Goal: Task Accomplishment & Management: Manage account settings

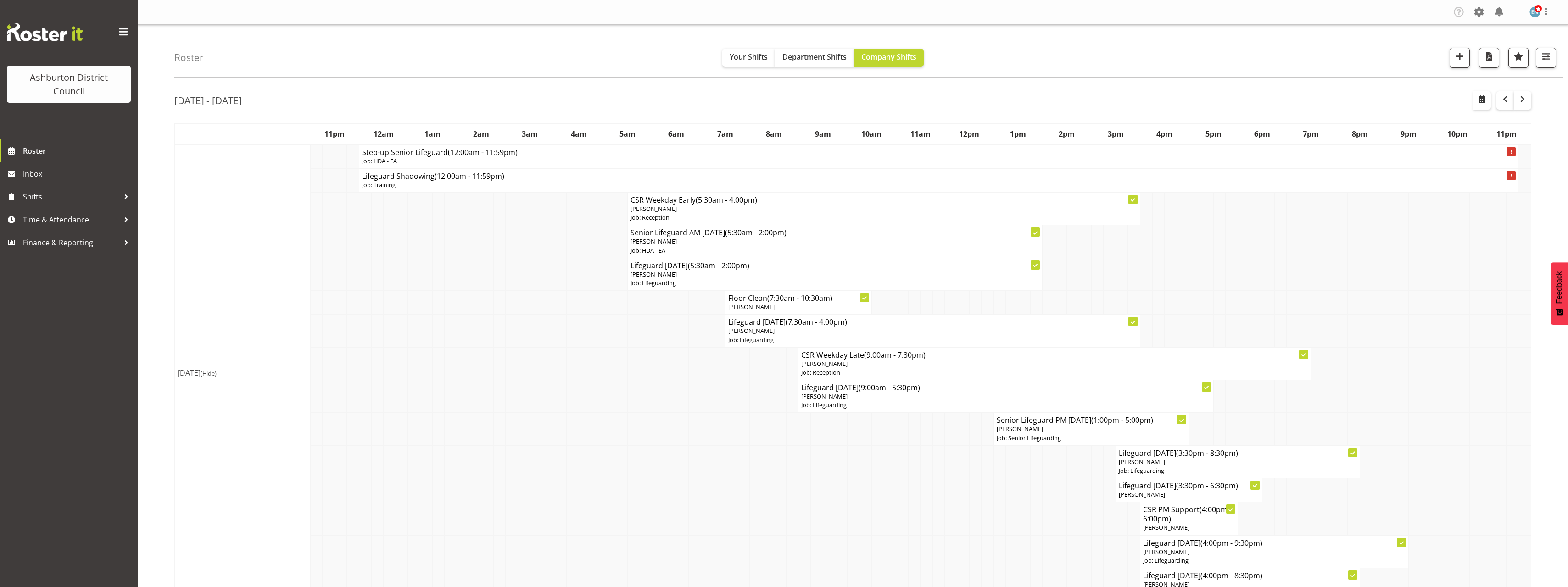
click at [1507, 104] on span "button" at bounding box center [1505, 99] width 11 height 11
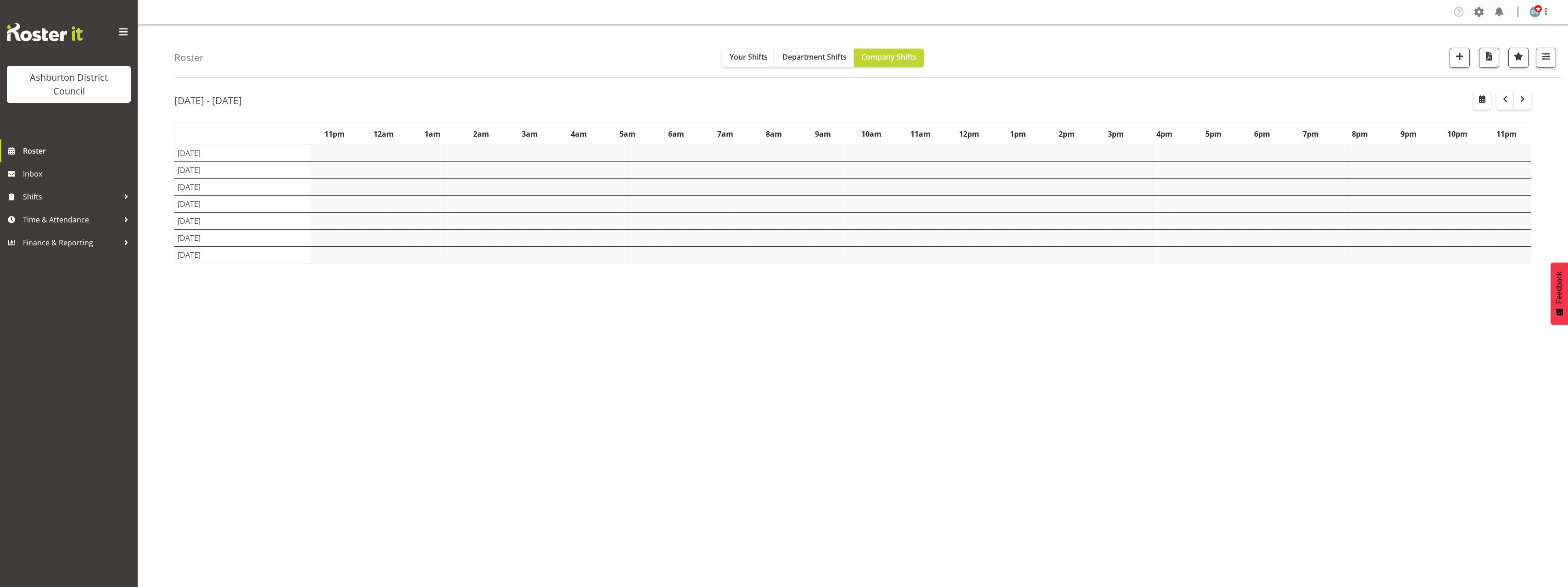
click at [151, 282] on div "Roster Your Shifts Department Shifts Company Shifts 1 Locations [GEOGRAPHIC_DAT…" at bounding box center [853, 238] width 1431 height 427
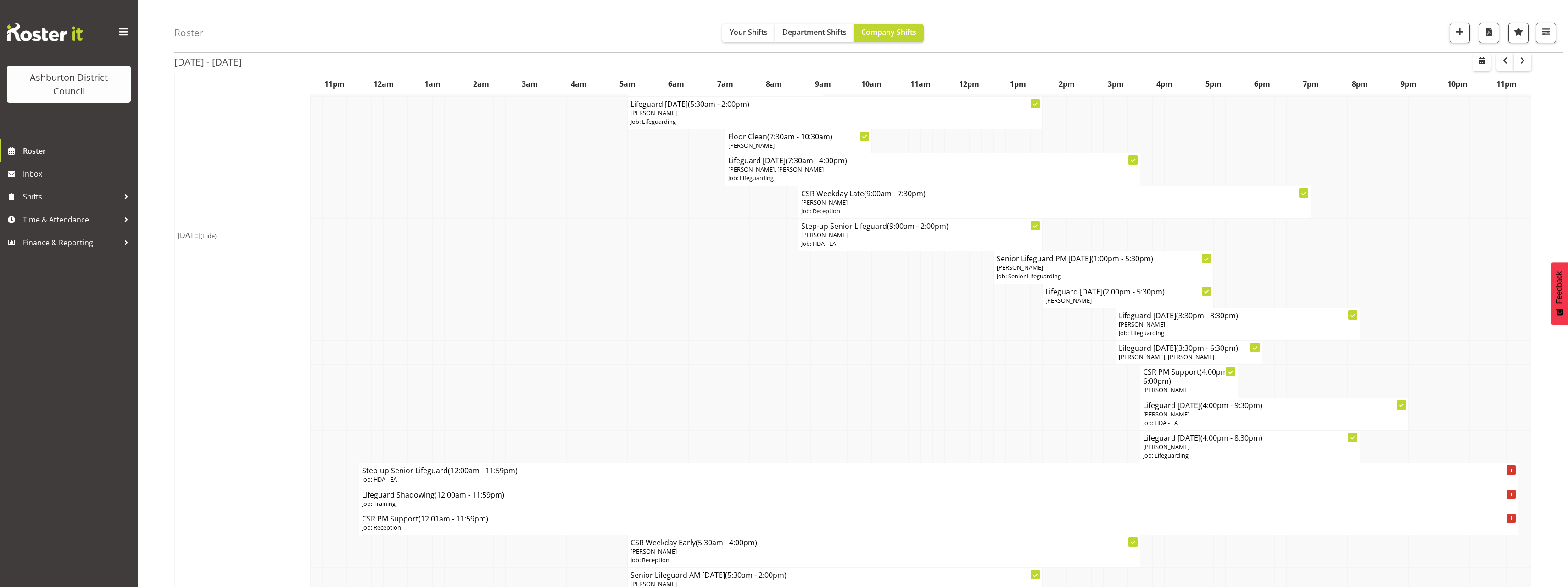
scroll to position [367, 0]
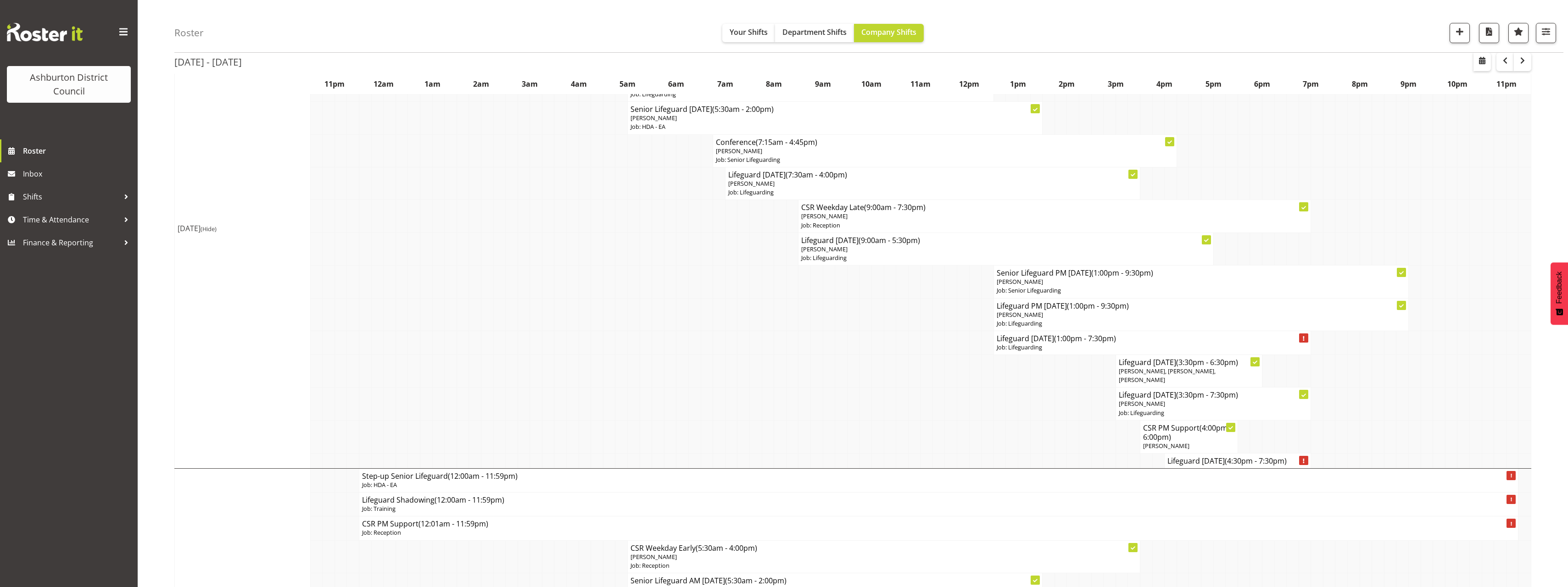
scroll to position [1789, 0]
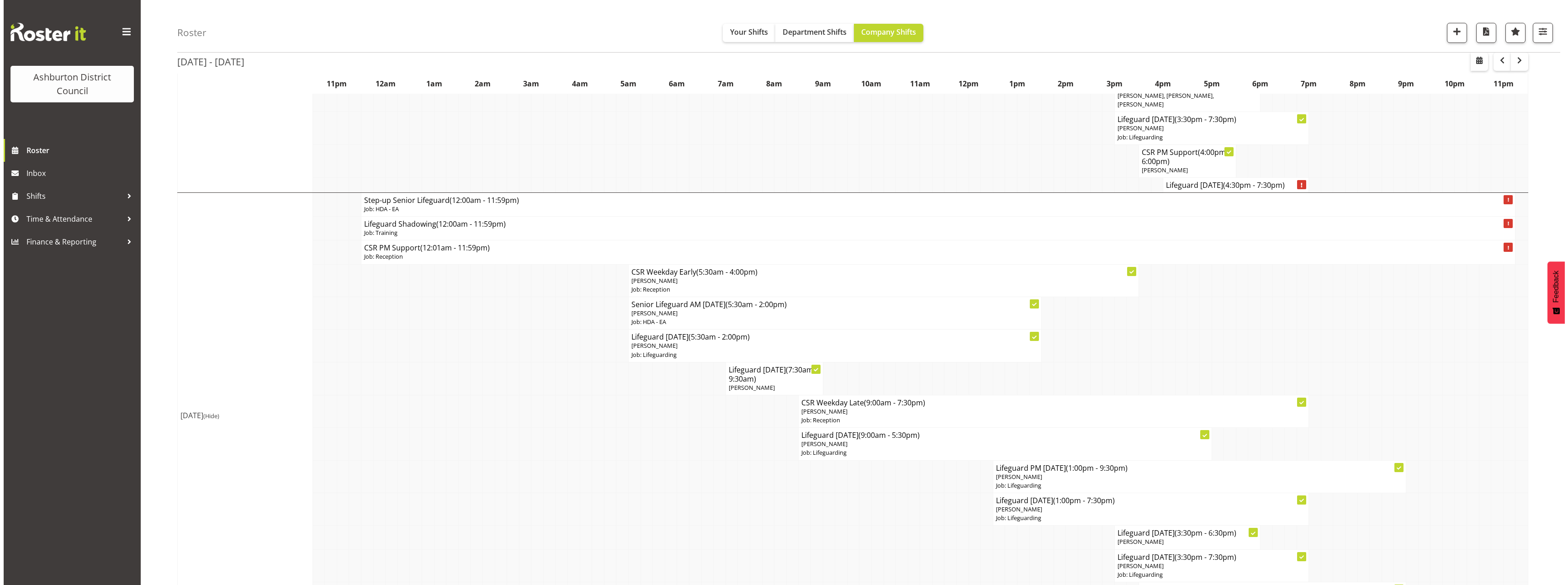
scroll to position [1874, 0]
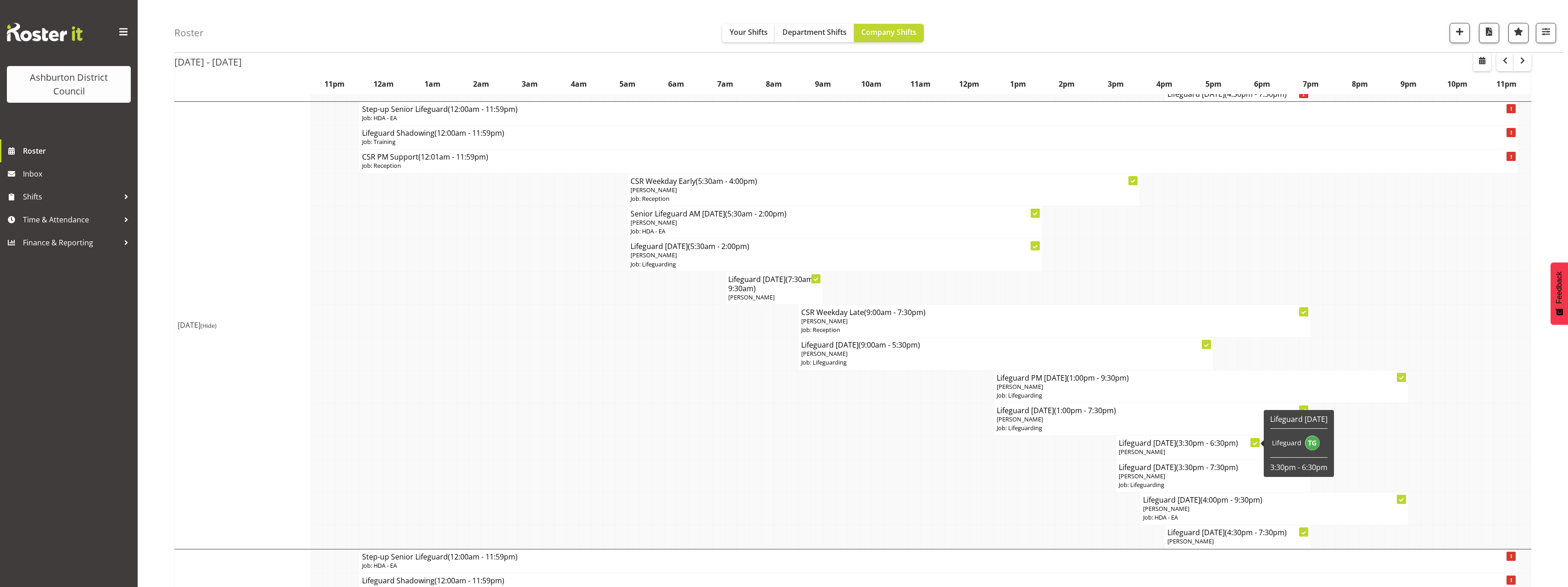
click at [1170, 438] on h4 "Lifeguard [DATE] (3:30pm - 6:30pm)" at bounding box center [1189, 443] width 140 height 9
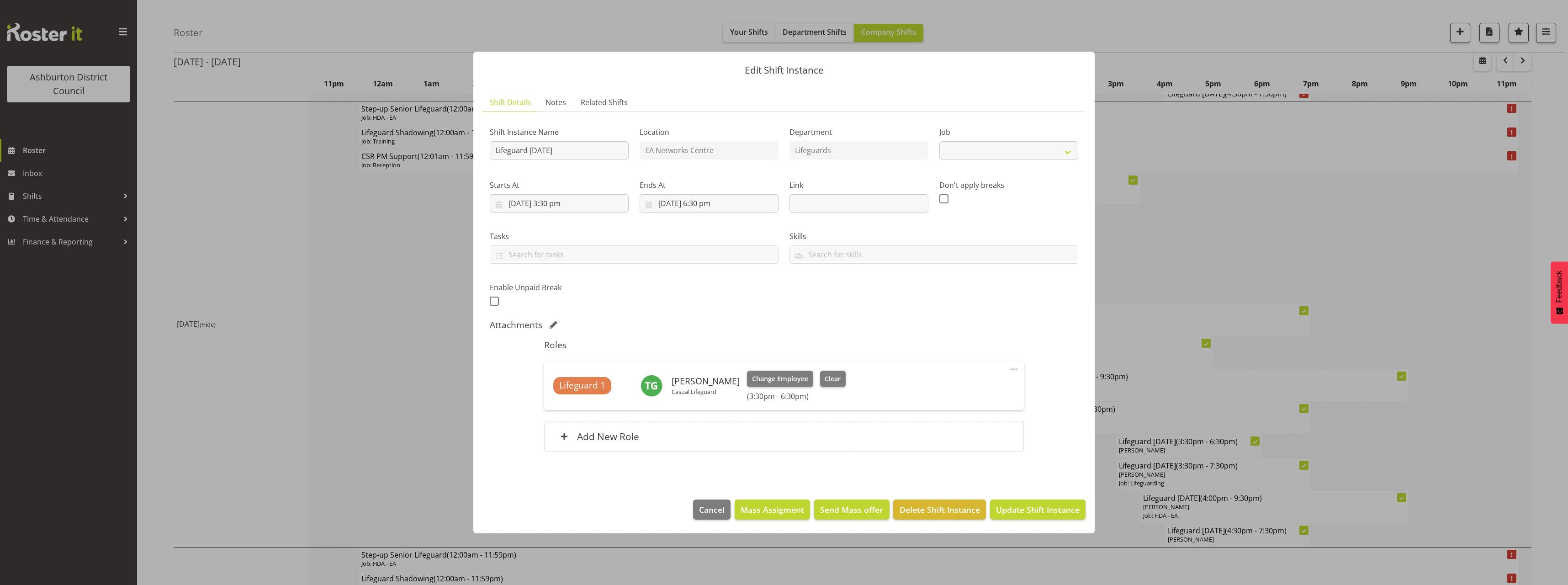
select select "38"
click at [561, 204] on input "[DATE] 3:30 pm" at bounding box center [559, 203] width 139 height 18
click at [561, 401] on select "00 01 02 03 04 05 06 07 08 09 10 11 12 13 14 15 16 17 18 19 20 21 22 23" at bounding box center [560, 398] width 21 height 18
select select "16"
click at [549, 389] on select "00 01 02 03 04 05 06 07 08 09 10 11 12 13 14 15 16 17 18 19 20 21 22 23" at bounding box center [560, 398] width 21 height 18
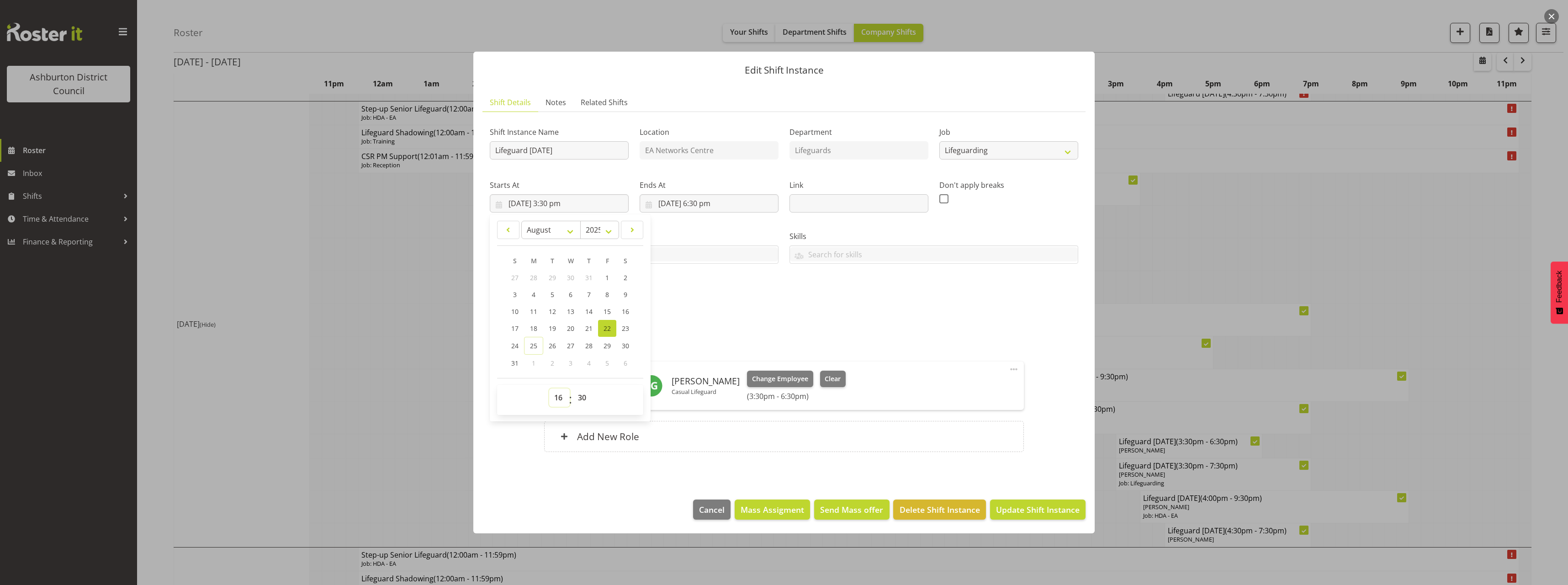
type input "[DATE] 4:30 pm"
click at [703, 207] on input "[DATE] 6:30 pm" at bounding box center [709, 203] width 139 height 18
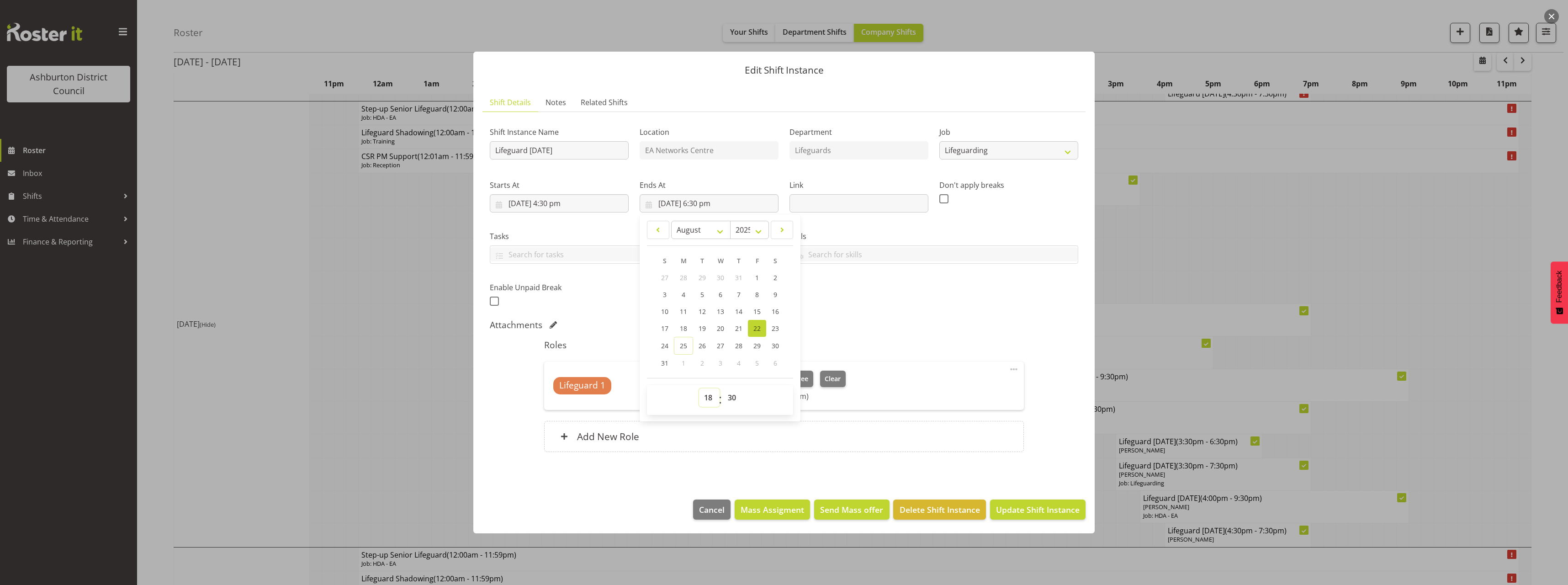
click at [713, 397] on select "00 01 02 03 04 05 06 07 08 09 10 11 12 13 14 15 16 17 18 19 20 21 22 23" at bounding box center [709, 398] width 21 height 18
select select "19"
click at [699, 389] on select "00 01 02 03 04 05 06 07 08 09 10 11 12 13 14 15 16 17 18 19 20 21 22 23" at bounding box center [709, 398] width 21 height 18
type input "[DATE] 7:30 pm"
click at [893, 308] on div "Shift Instance Name Lifeguard [DATE] Location EA Networks Centre Department Lif…" at bounding box center [784, 214] width 600 height 201
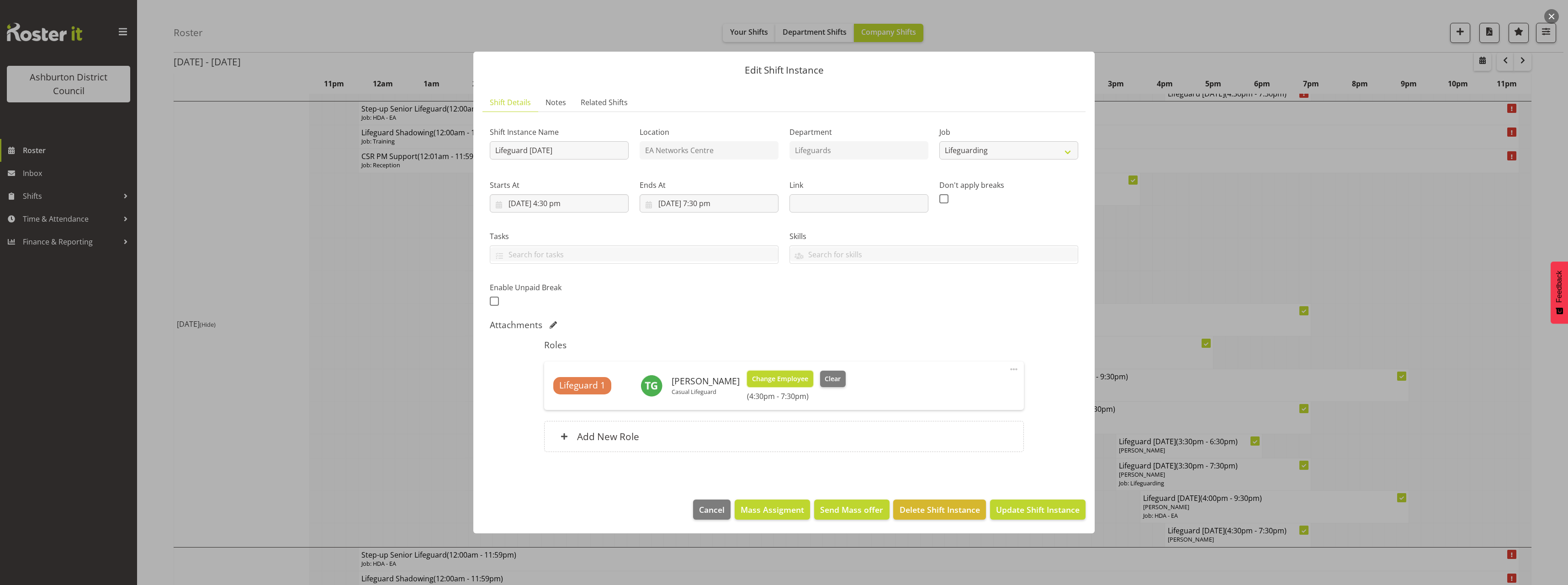
click at [784, 380] on span "Change Employee" at bounding box center [780, 379] width 56 height 10
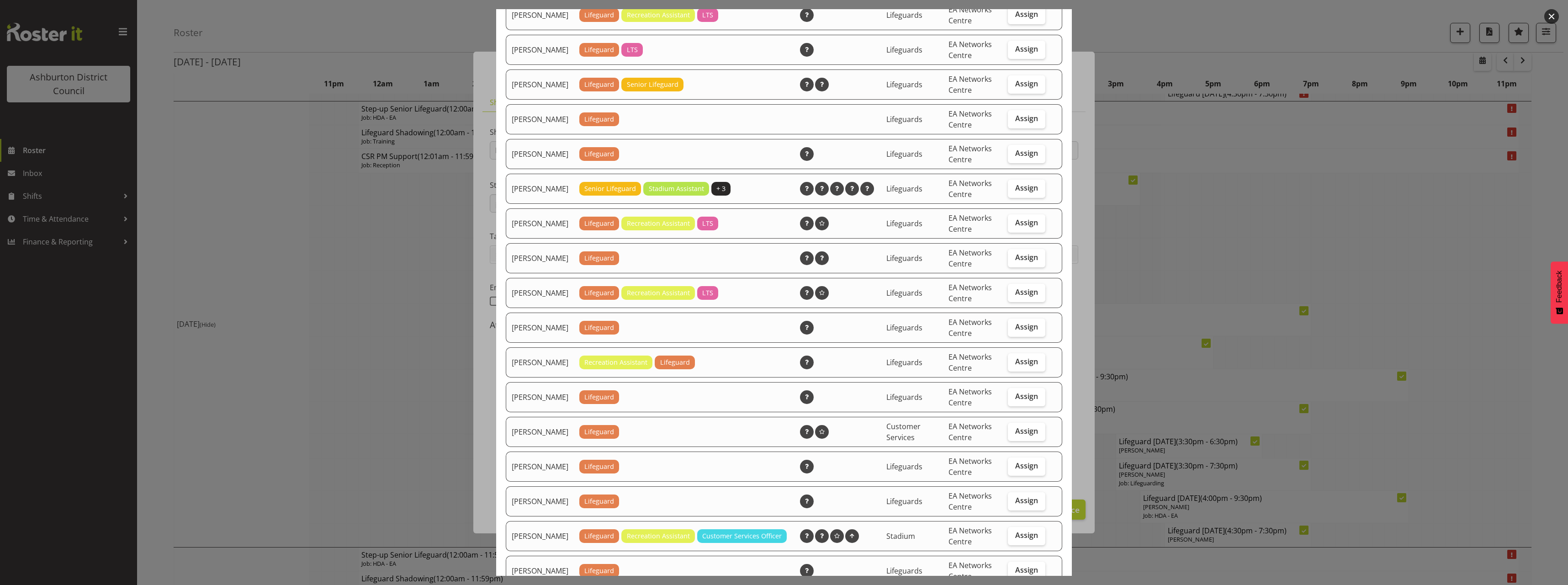
scroll to position [92, 0]
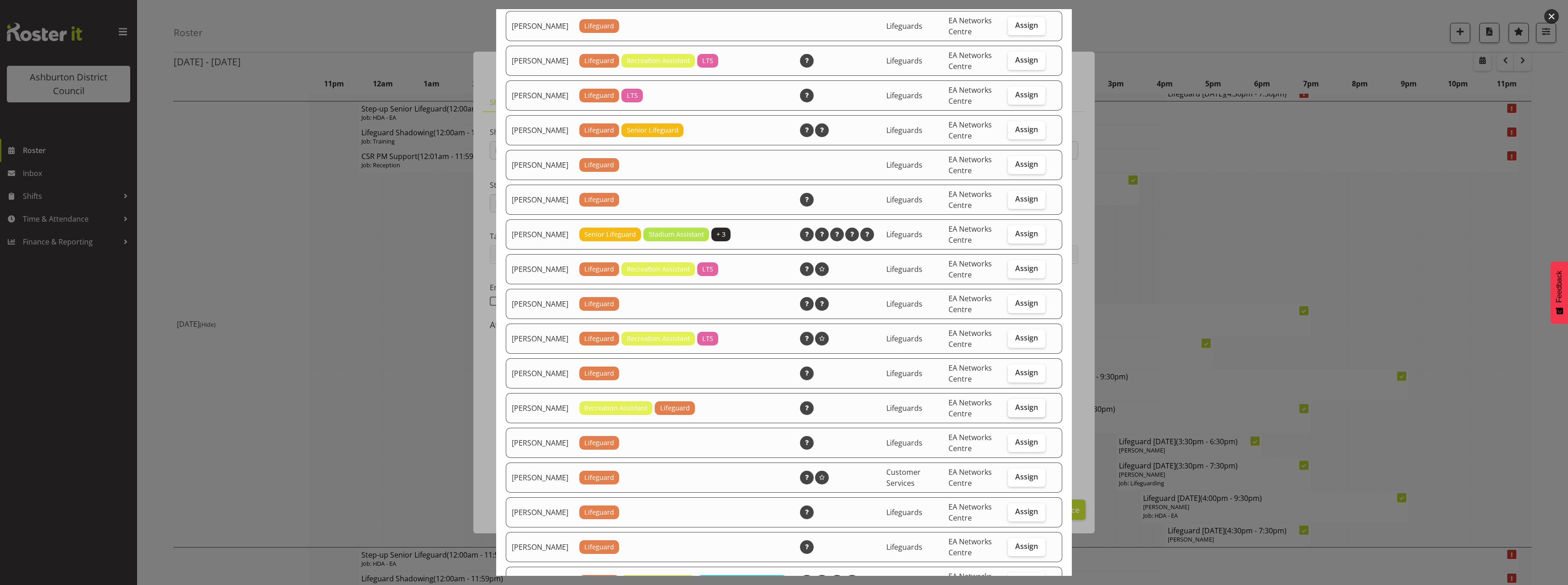
click at [1008, 418] on label "Assign" at bounding box center [1027, 408] width 37 height 18
click at [1008, 411] on input "Assign" at bounding box center [1011, 407] width 6 height 6
checkbox input "true"
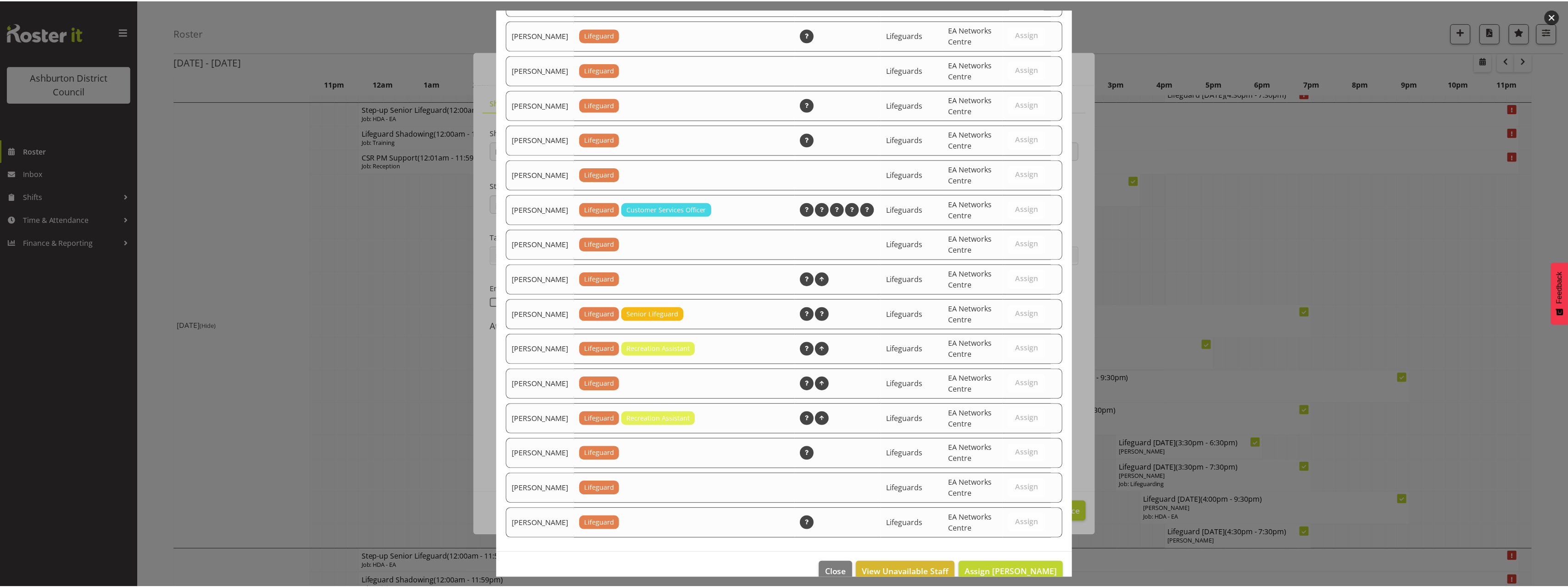
scroll to position [808, 0]
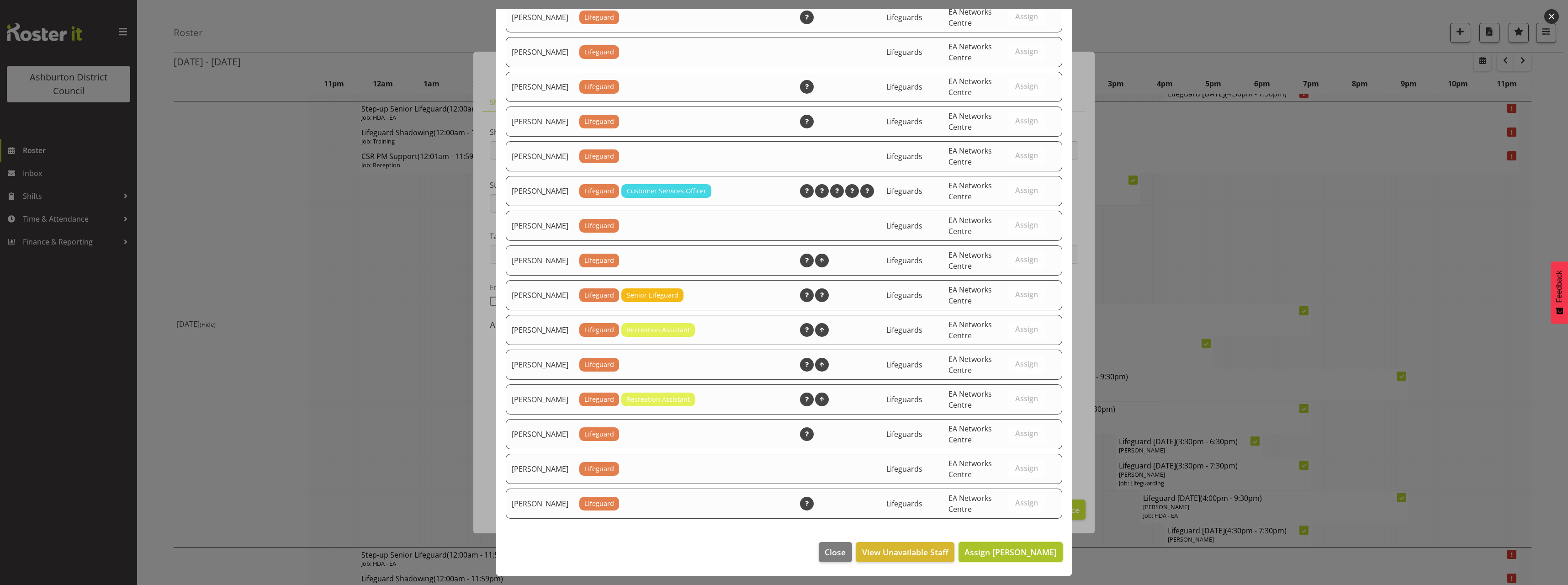
click at [1025, 555] on span "Assign [PERSON_NAME]" at bounding box center [1011, 552] width 92 height 11
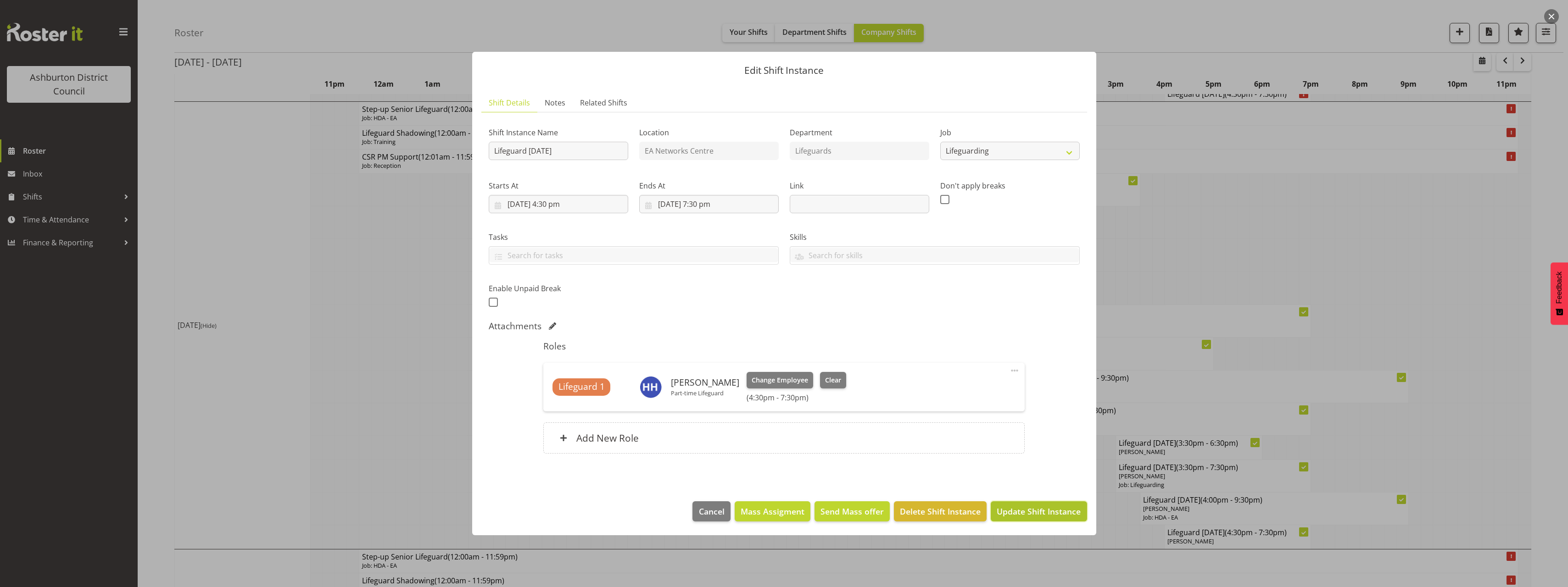
click at [1054, 517] on span "Update Shift Instance" at bounding box center [1039, 512] width 84 height 12
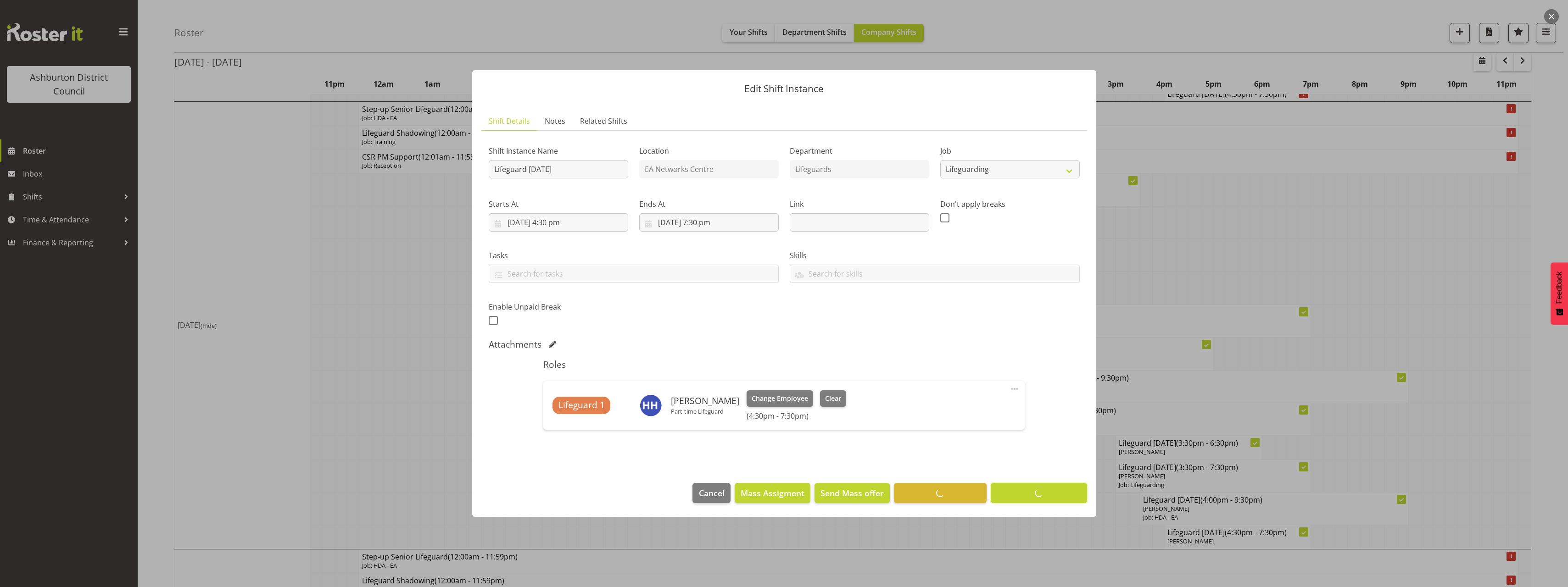
scroll to position [0, 0]
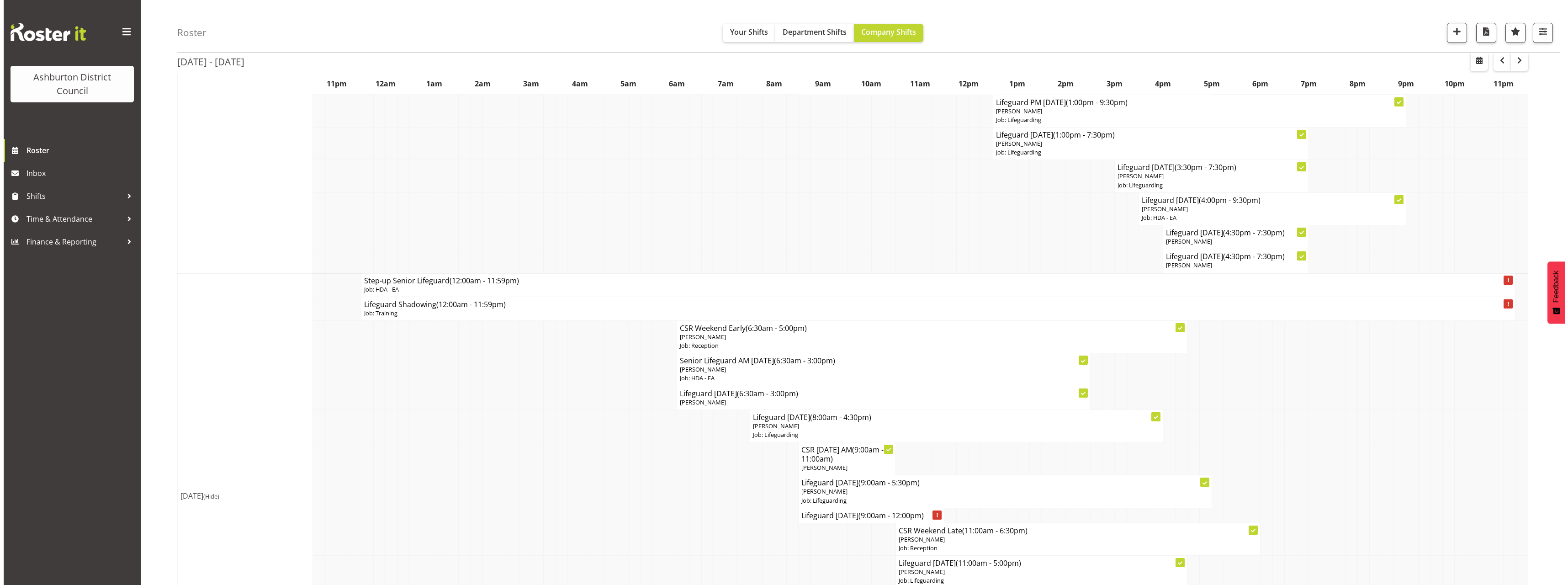
scroll to position [2377, 0]
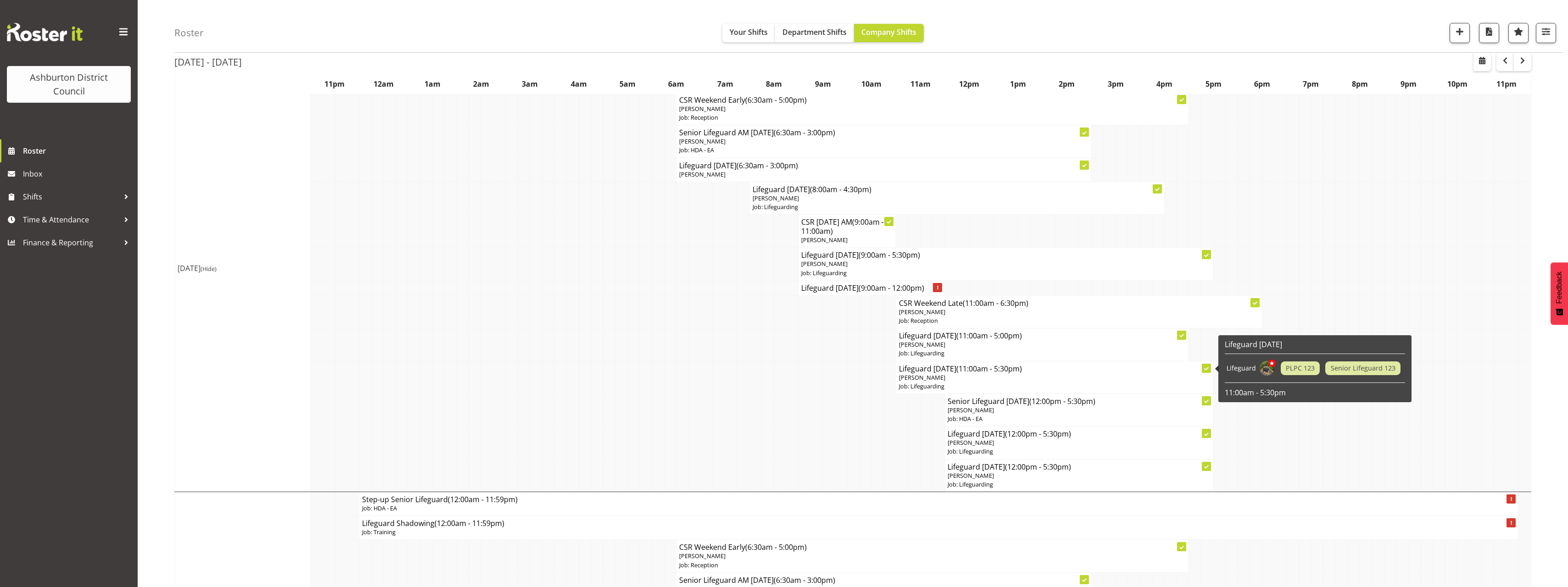
click at [985, 374] on p "[PERSON_NAME]" at bounding box center [1054, 378] width 311 height 9
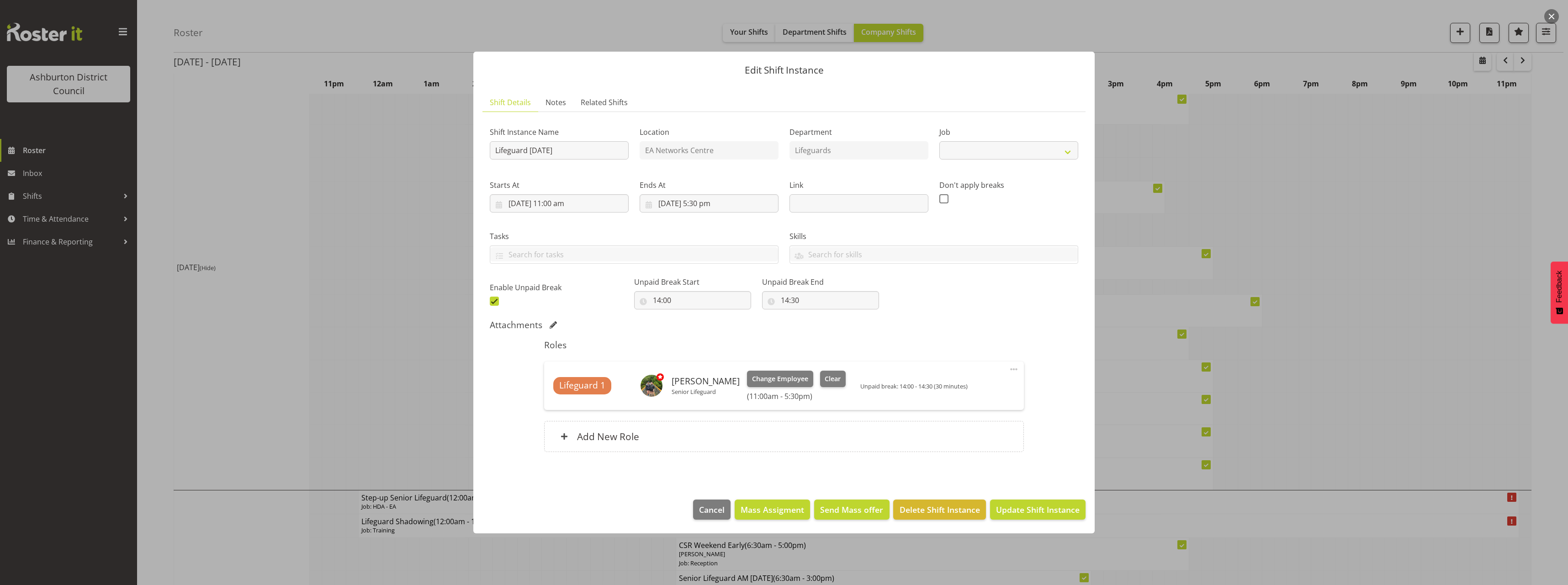
select select "38"
click at [836, 381] on span "Clear" at bounding box center [832, 379] width 16 height 10
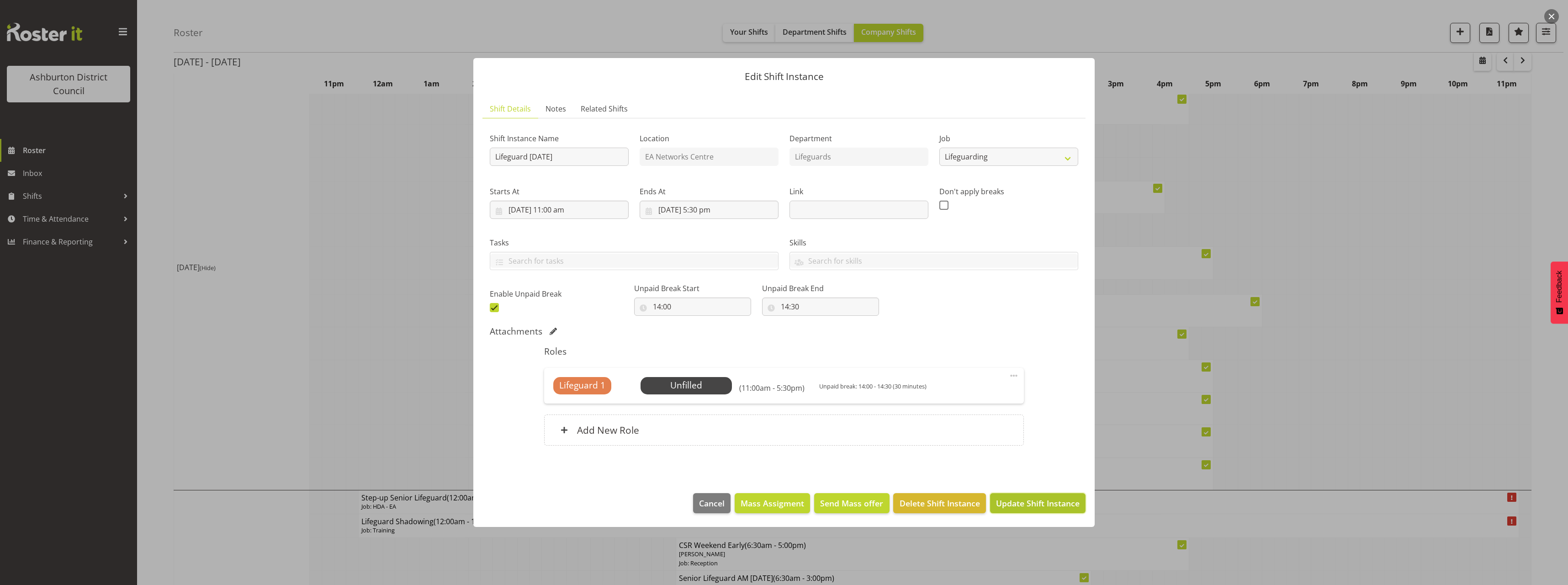
click at [1014, 505] on span "Update Shift Instance" at bounding box center [1038, 503] width 84 height 12
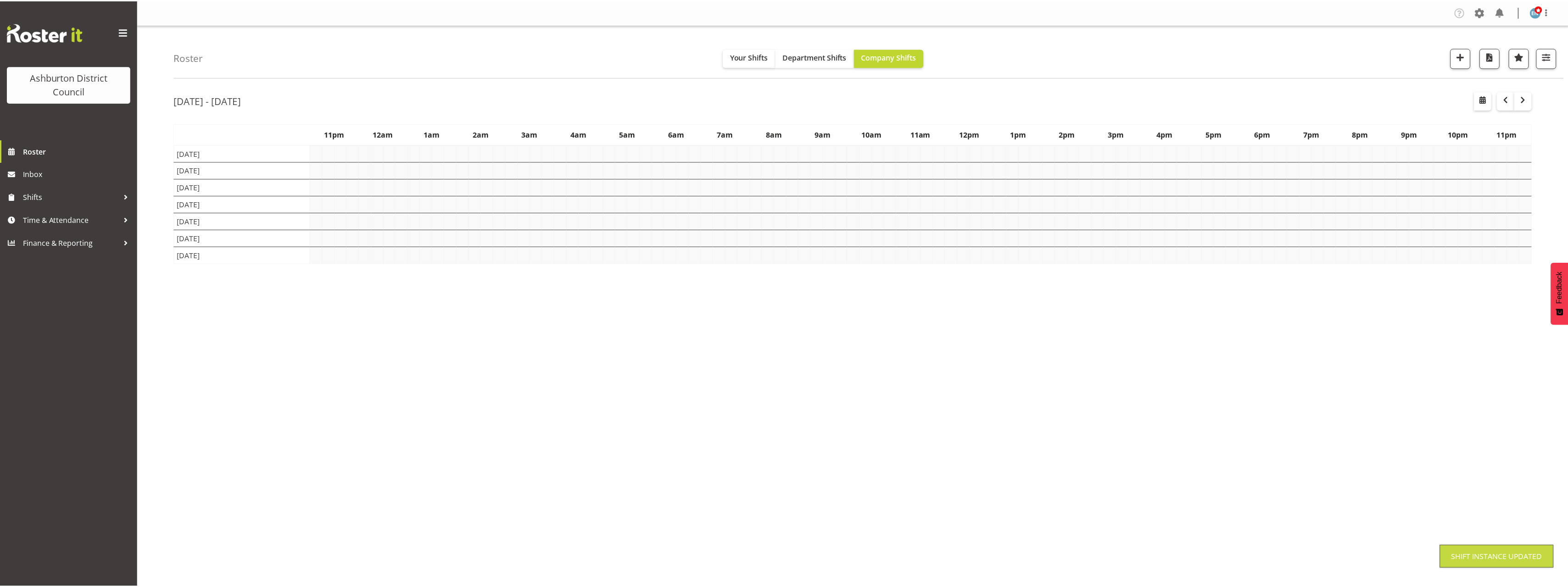
scroll to position [0, 0]
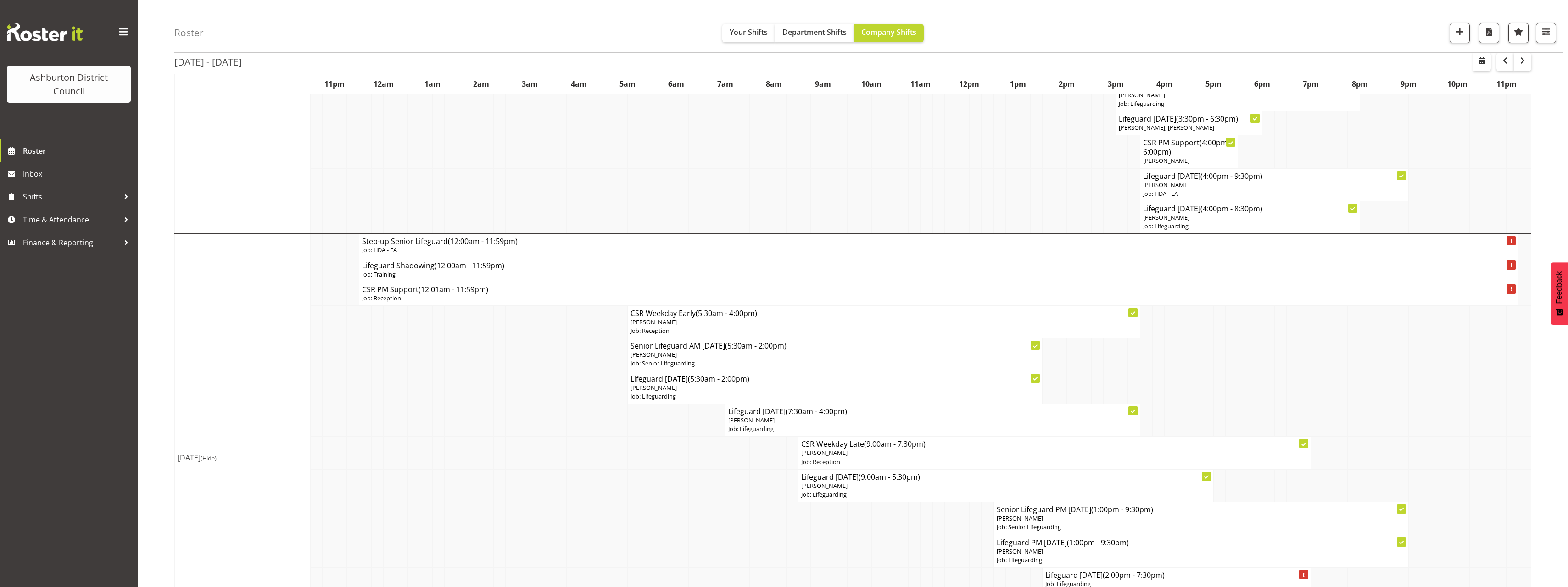
scroll to position [137, 0]
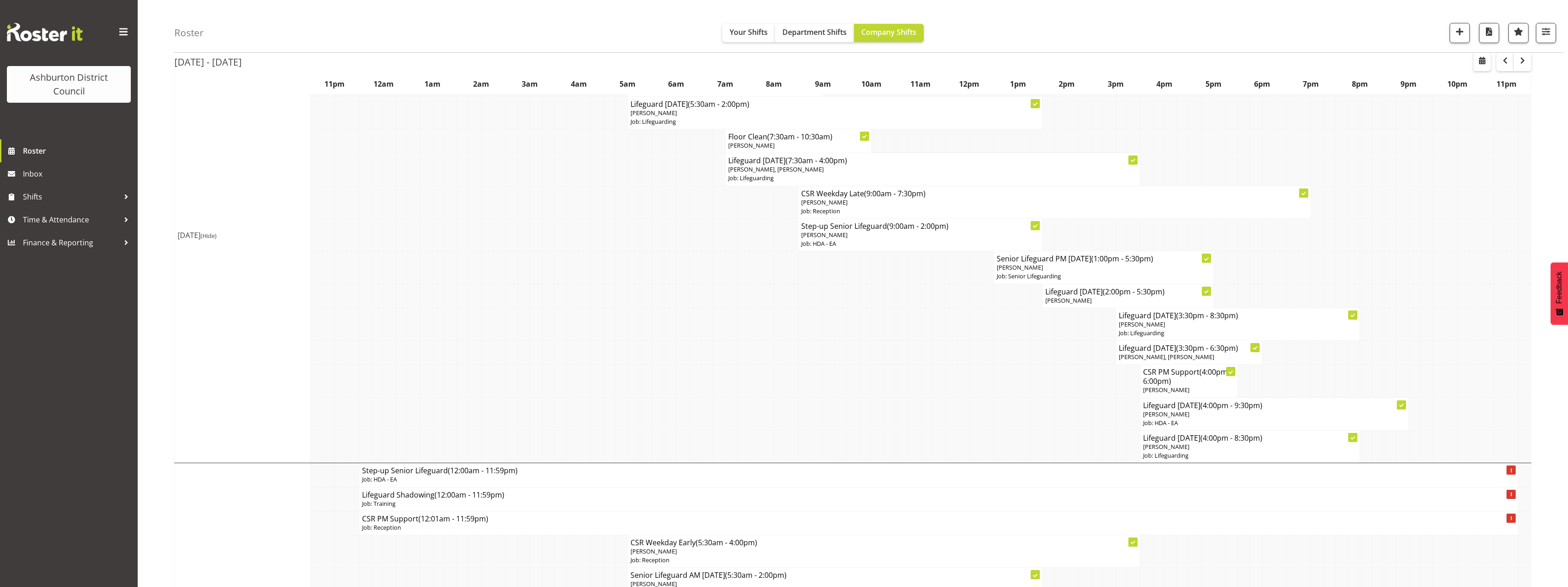
click at [216, 234] on span "(Hide)" at bounding box center [208, 235] width 16 height 8
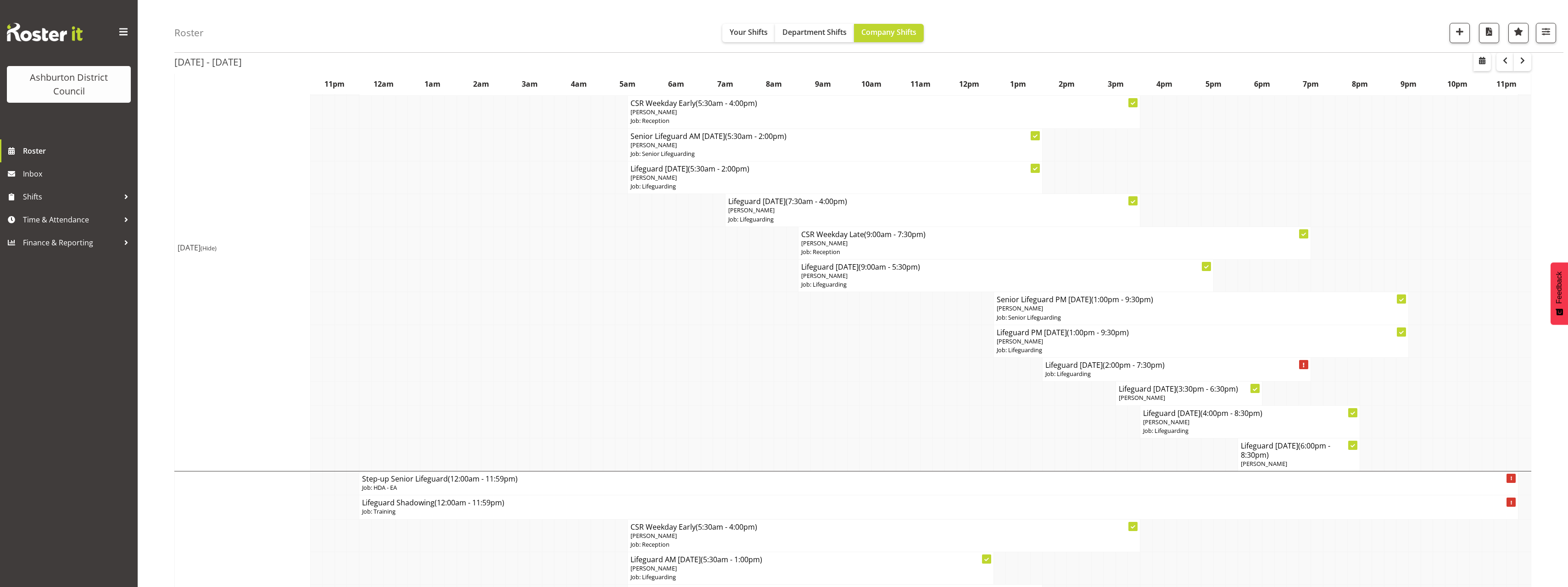
scroll to position [0, 0]
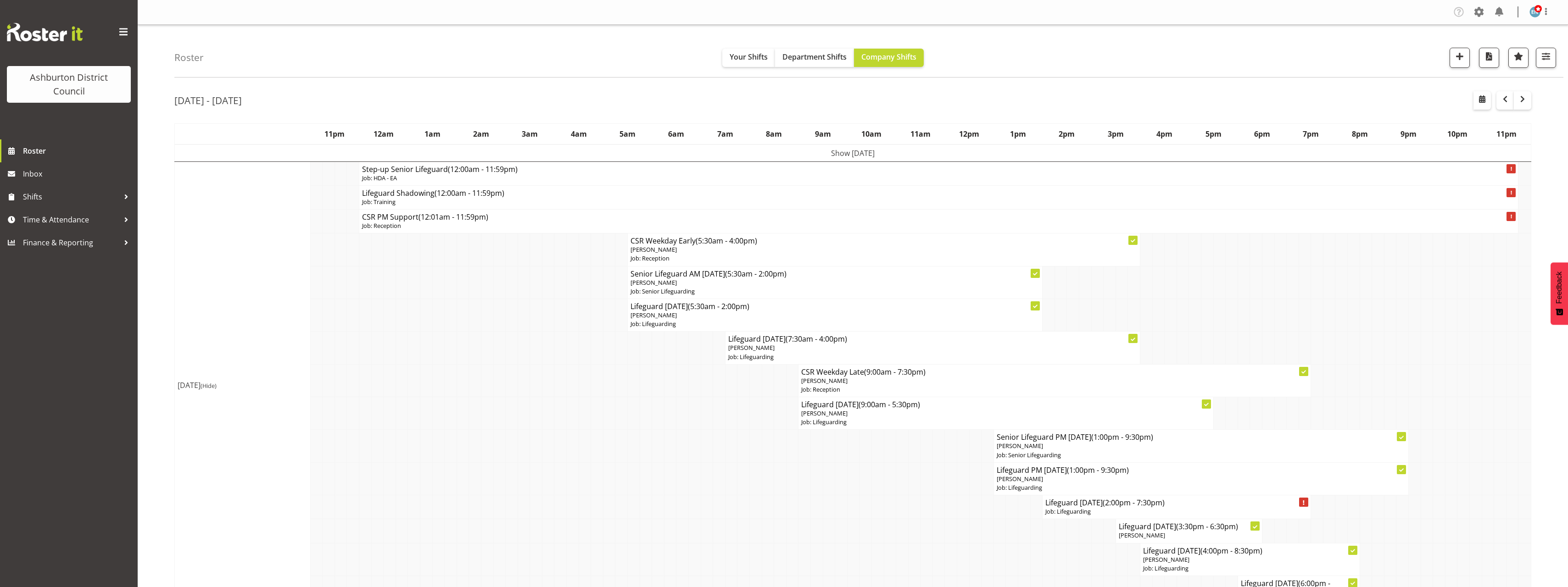
click at [216, 385] on span "(Hide)" at bounding box center [208, 385] width 16 height 8
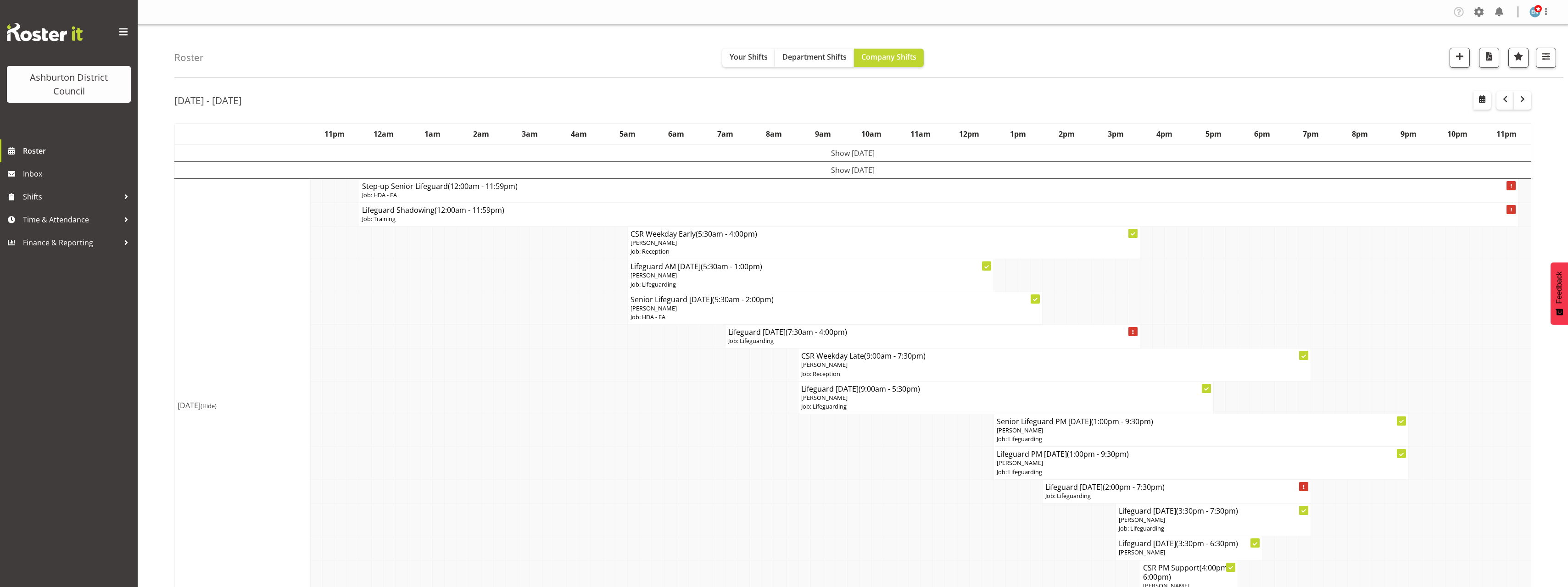
scroll to position [92, 0]
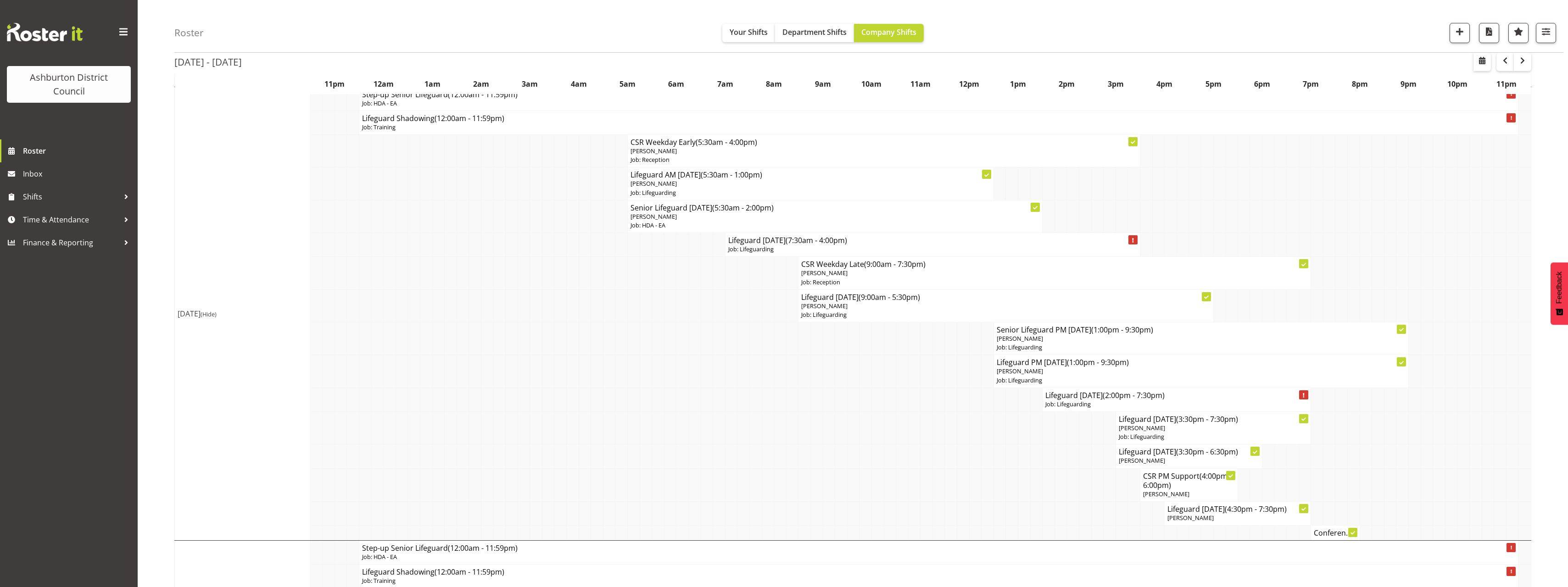
click at [216, 316] on span "(Hide)" at bounding box center [208, 313] width 16 height 8
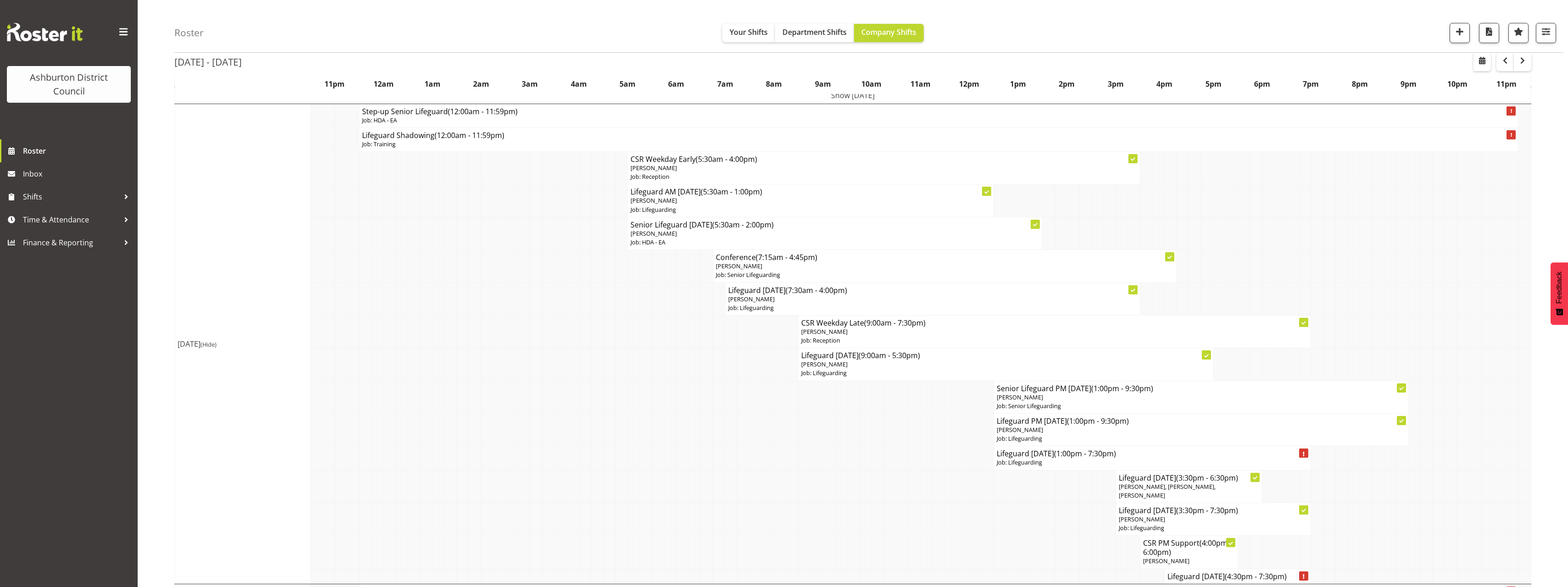
scroll to position [229, 0]
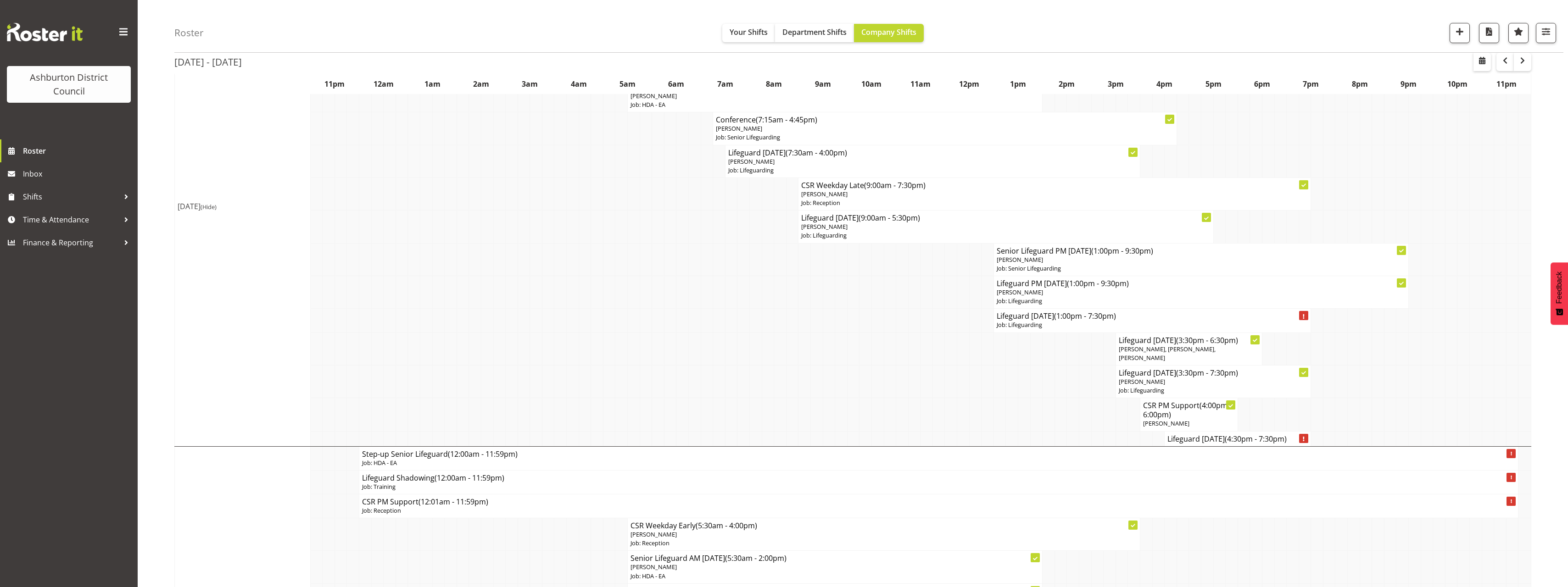
click at [216, 203] on span "(Hide)" at bounding box center [208, 206] width 16 height 8
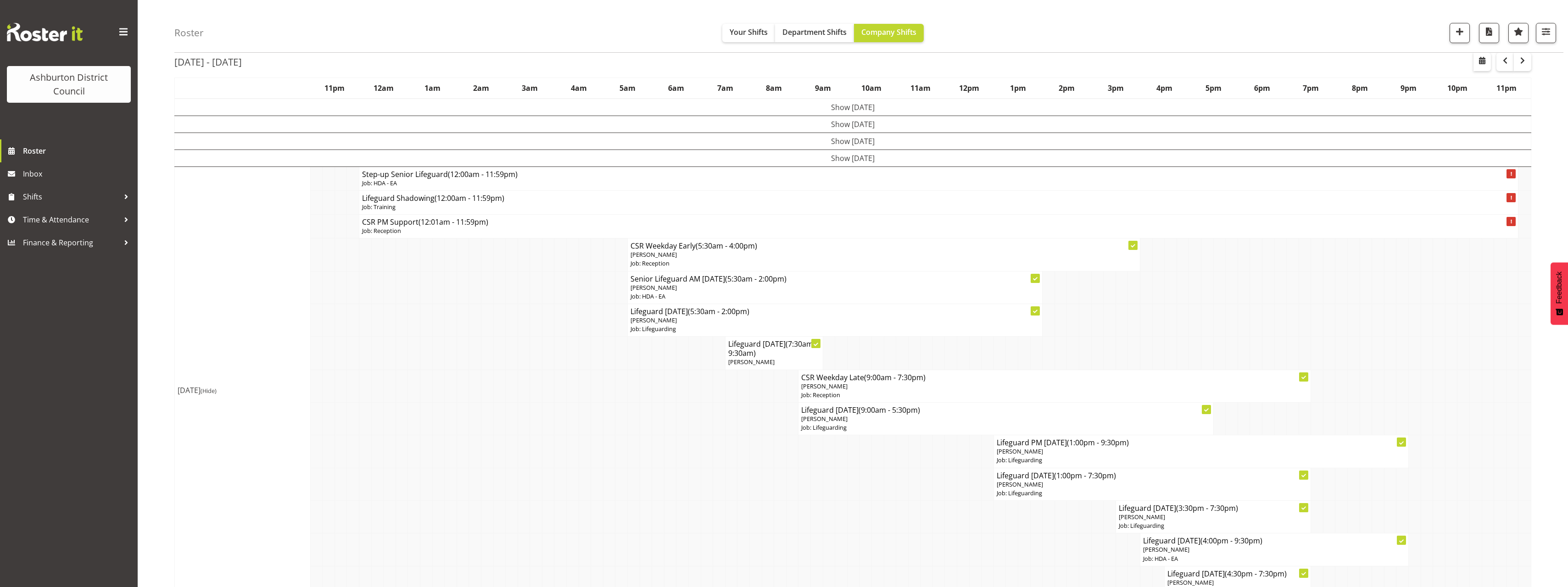
scroll to position [92, 0]
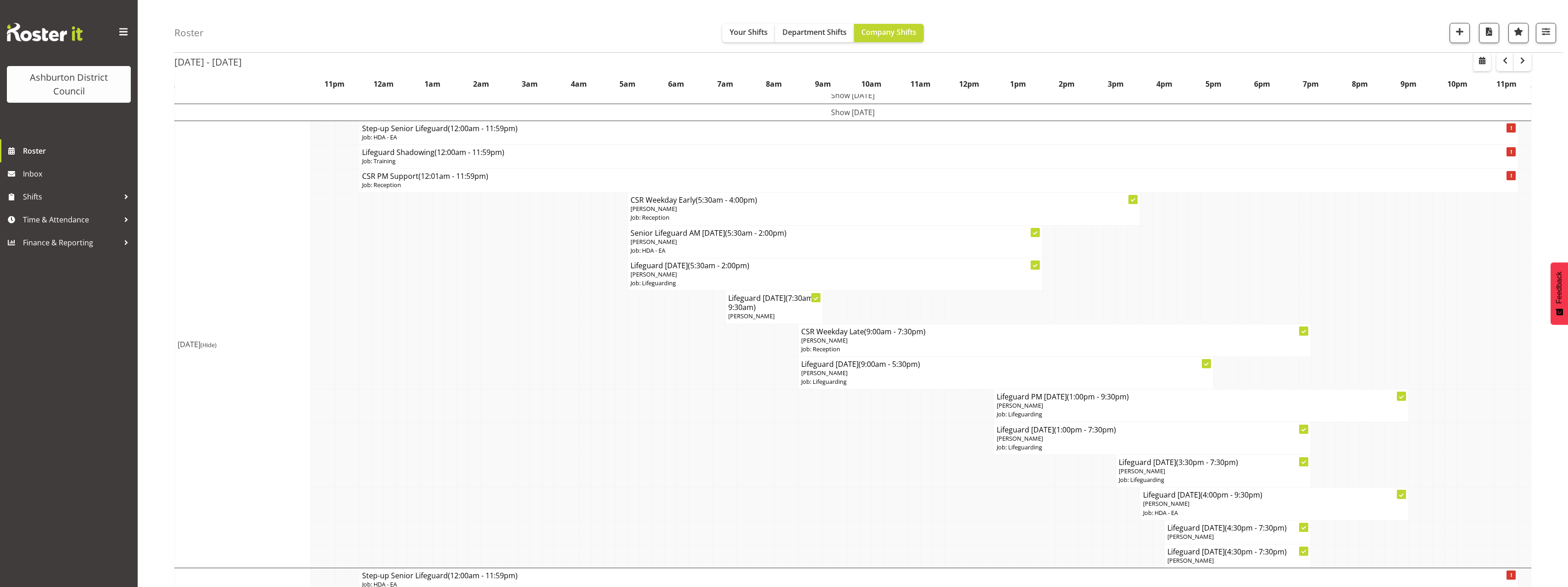
click at [216, 346] on span "(Hide)" at bounding box center [208, 345] width 16 height 8
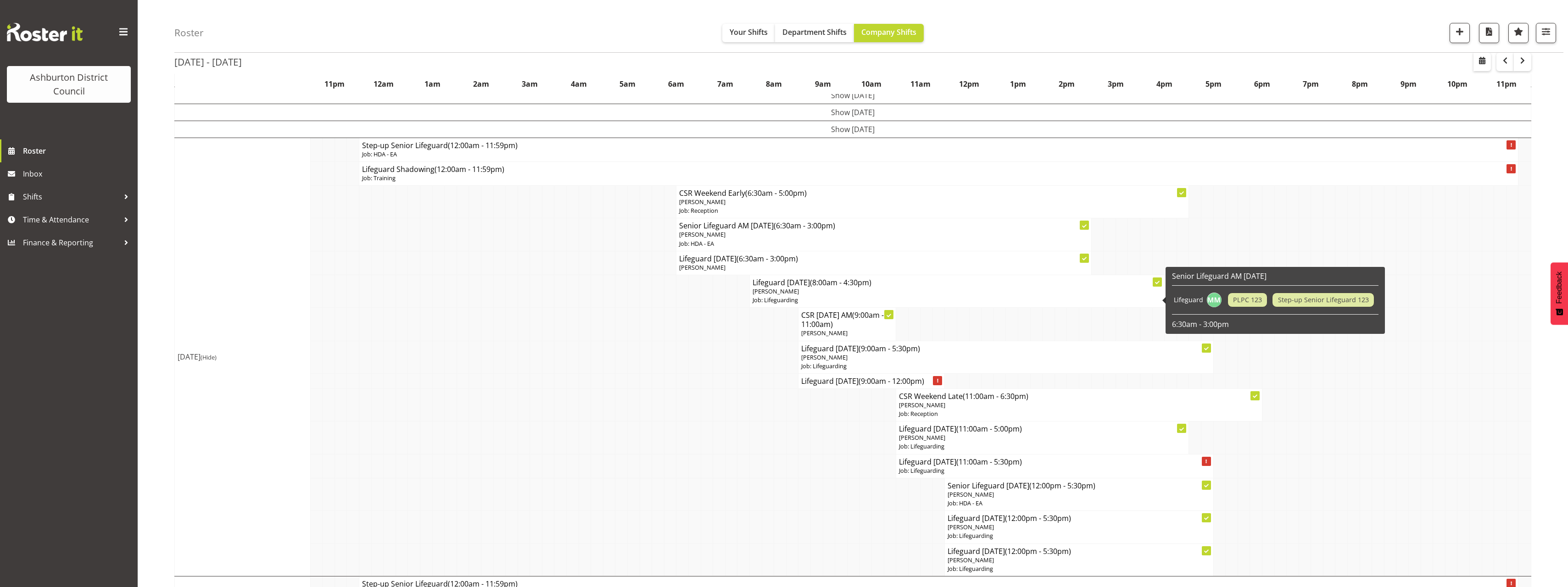
click at [799, 294] on span "[PERSON_NAME]" at bounding box center [776, 290] width 46 height 8
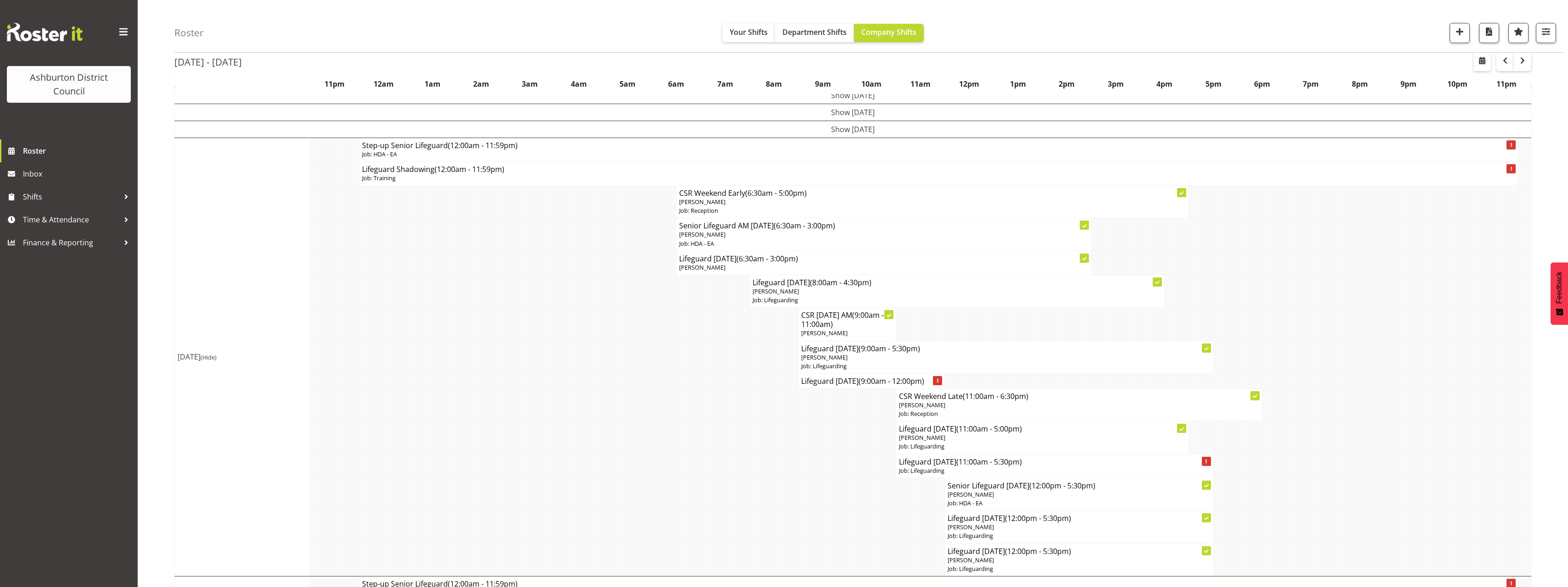
select select
select select "7"
select select "2025"
select select "16"
select select "30"
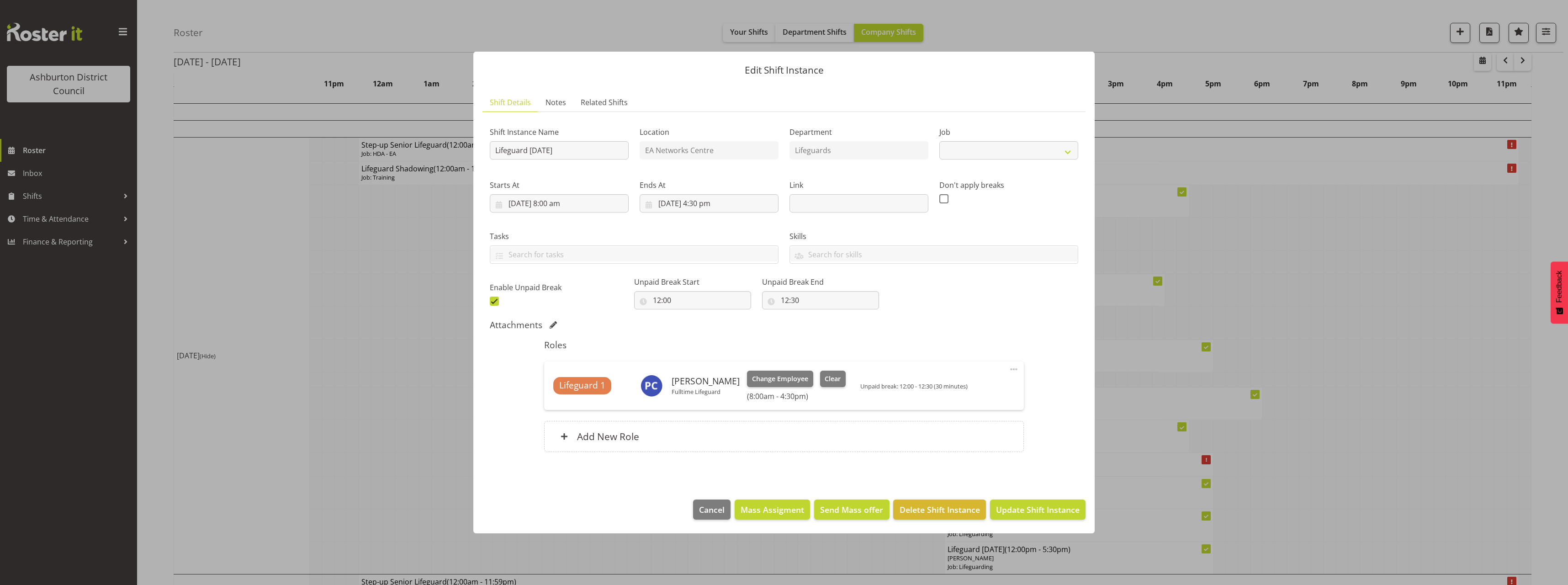
select select "38"
click at [720, 201] on input "[DATE] 4:30 pm" at bounding box center [709, 203] width 139 height 18
click at [716, 401] on select "00 01 02 03 04 05 06 07 08 09 10 11 12 13 14 15 16 17 18 19 20 21 22 23" at bounding box center [709, 398] width 21 height 18
select select "14"
click at [699, 389] on select "00 01 02 03 04 05 06 07 08 09 10 11 12 13 14 15 16 17 18 19 20 21 22 23" at bounding box center [709, 398] width 21 height 18
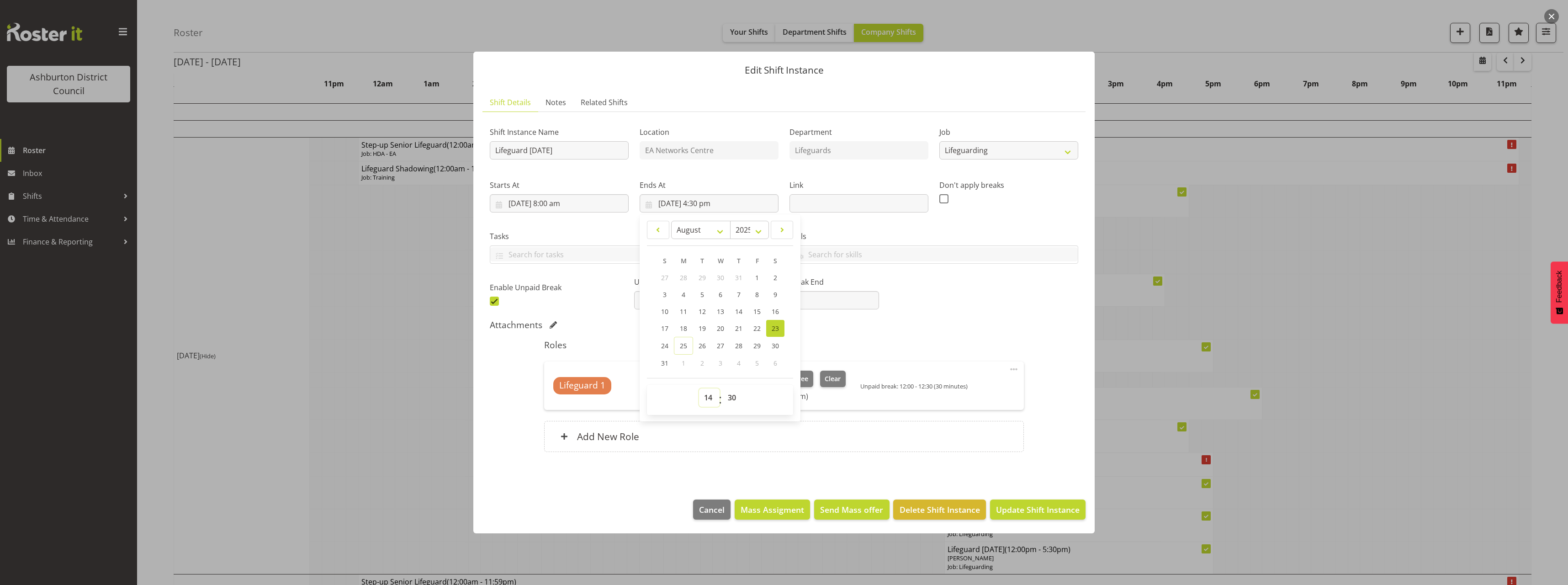
type input "[DATE] 2:30 pm"
drag, startPoint x: 733, startPoint y: 400, endPoint x: 735, endPoint y: 393, distance: 7.3
click at [733, 400] on select "00 01 02 03 04 05 06 07 08 09 10 11 12 13 14 15 16 17 18 19 20 21 22 23 24 25 2…" at bounding box center [733, 398] width 21 height 18
select select "0"
click at [723, 389] on select "00 01 02 03 04 05 06 07 08 09 10 11 12 13 14 15 16 17 18 19 20 21 22 23 24 25 2…" at bounding box center [733, 398] width 21 height 18
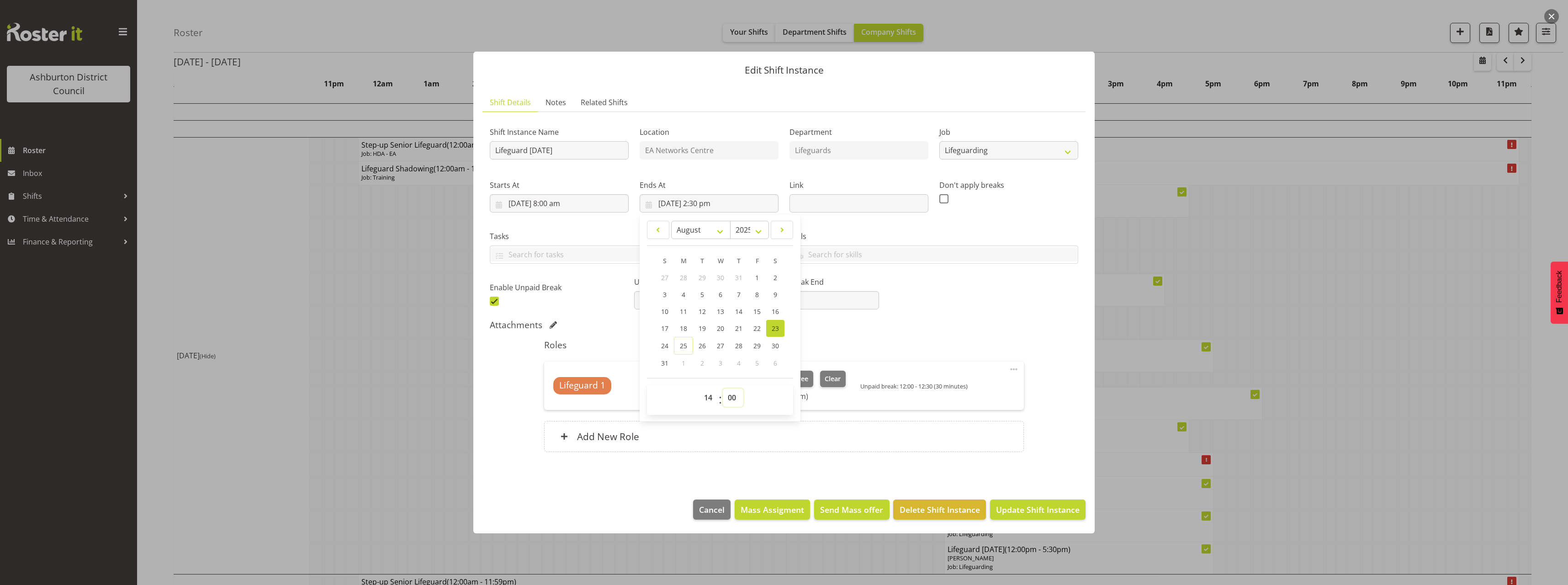
type input "[DATE] 2:00 pm"
click at [1072, 456] on div "Shift Instance Name Lifeguard [DATE] Location EA Networks Centre Department Lif…" at bounding box center [784, 291] width 588 height 344
click at [1047, 517] on button "Update Shift Instance" at bounding box center [1038, 509] width 96 height 20
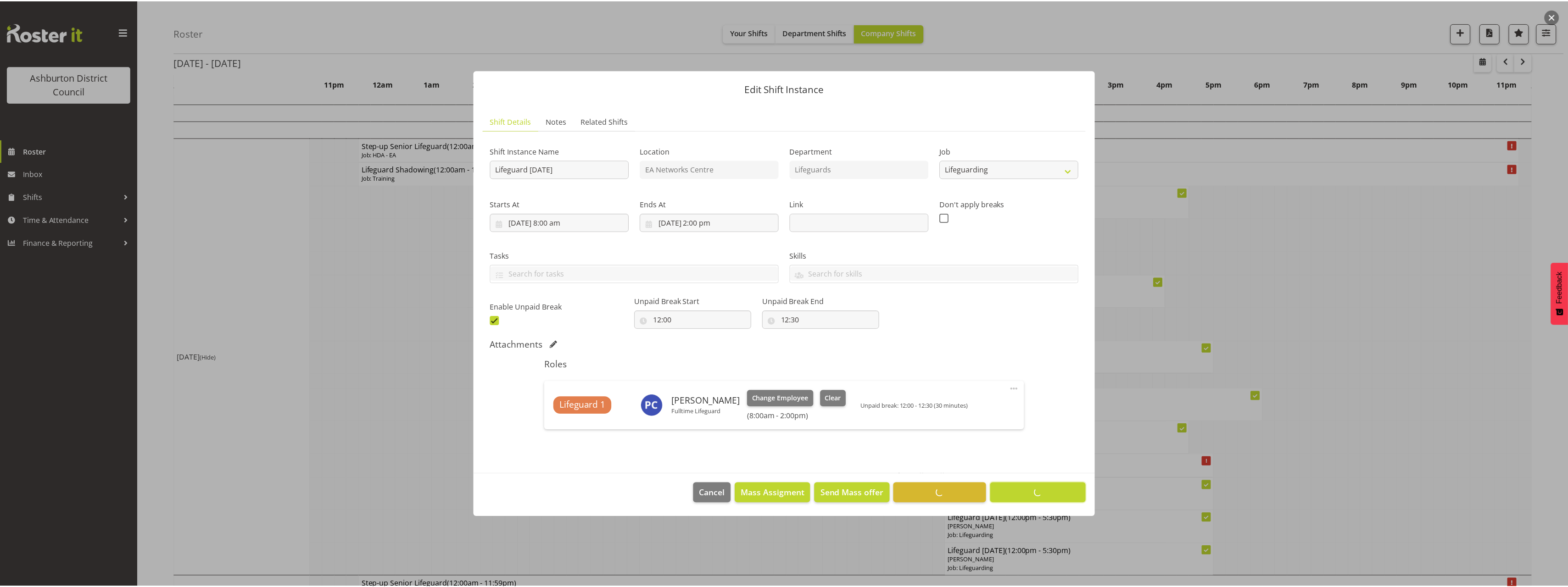
scroll to position [0, 0]
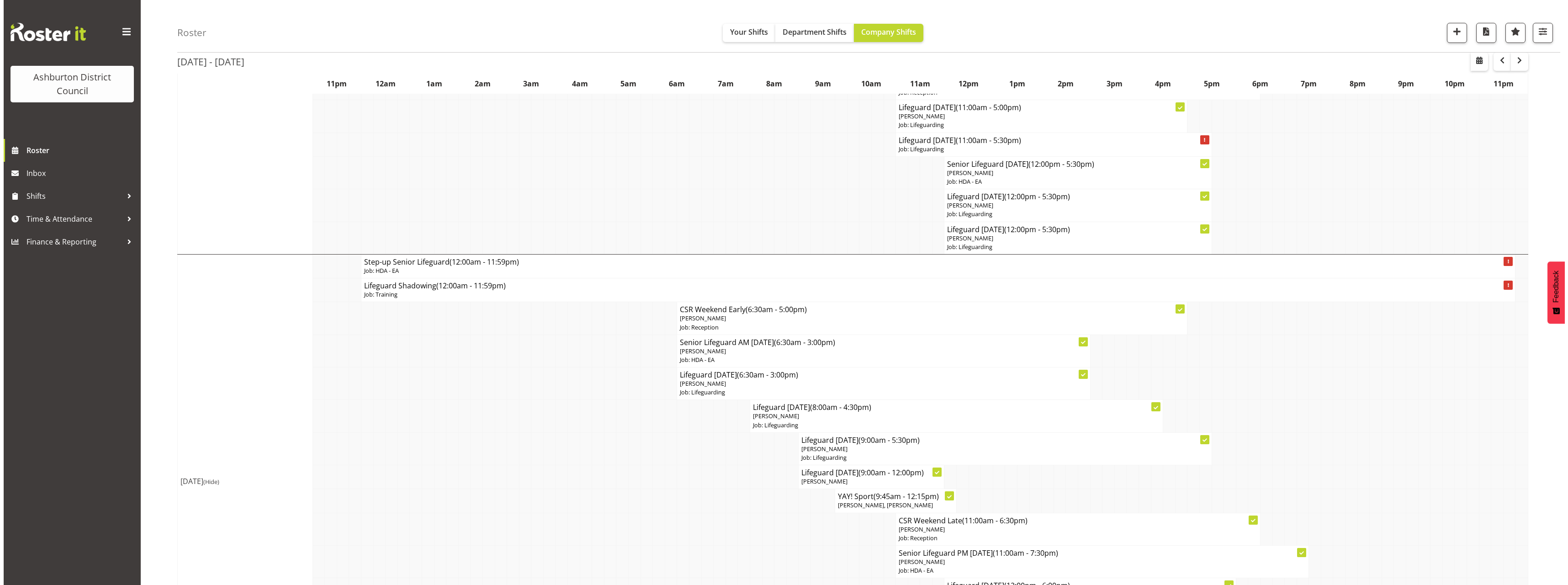
scroll to position [542, 0]
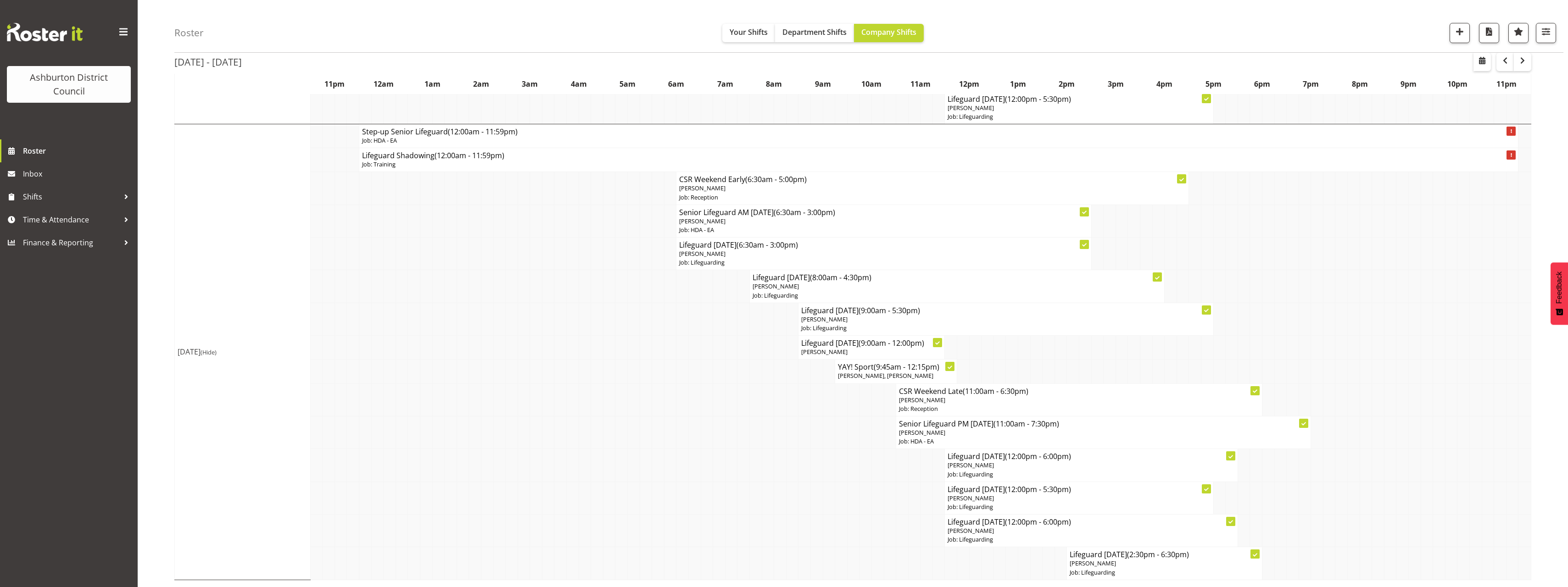
click at [1543, 371] on div "[DATE] - [DATE] [DATE] - [DATE] [DATE] Day Week Fortnight Month calendar Month …" at bounding box center [871, 64] width 1394 height 1046
click at [855, 320] on p "[PERSON_NAME]" at bounding box center [1005, 319] width 409 height 9
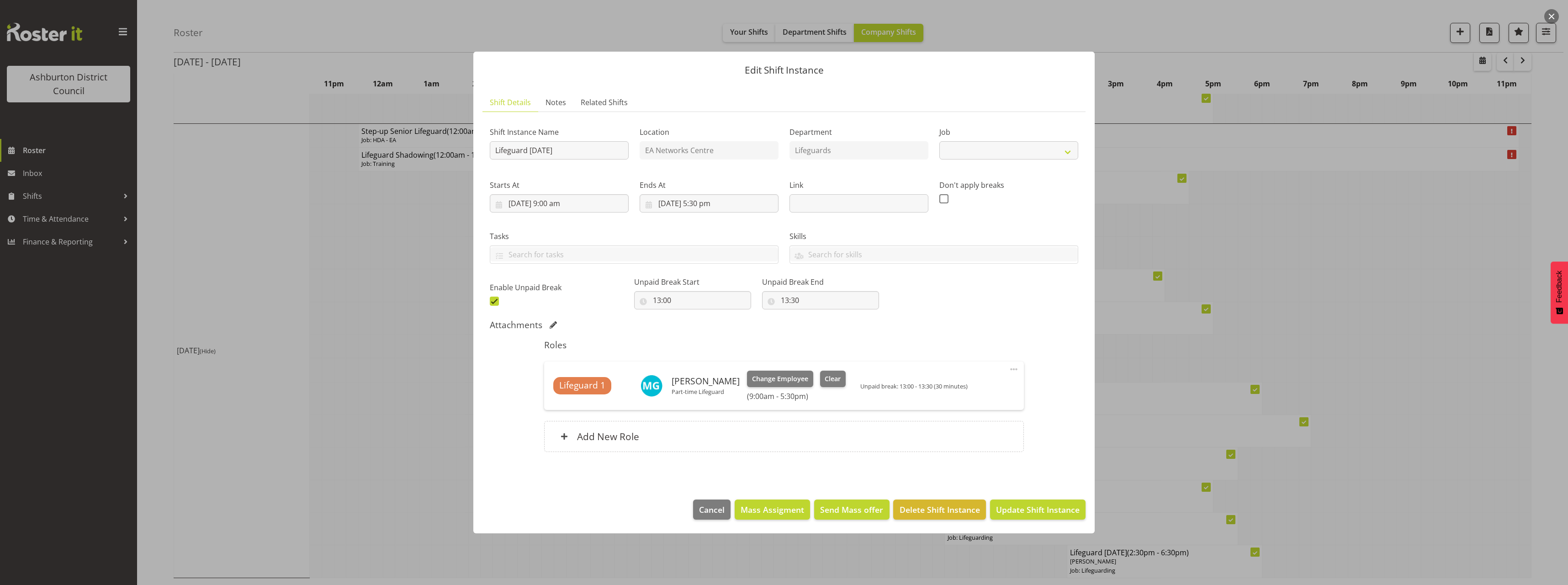
select select "38"
click at [832, 378] on span "Clear" at bounding box center [832, 379] width 16 height 10
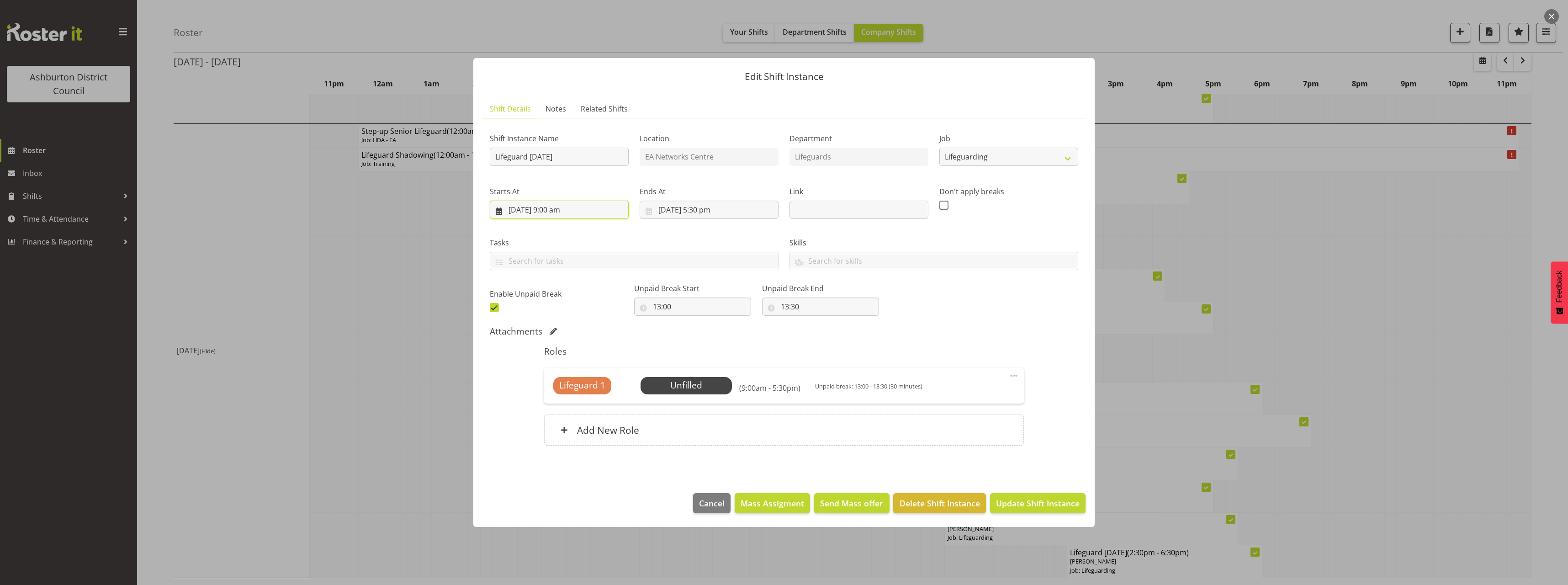
click at [559, 211] on input "[DATE] 9:00 am" at bounding box center [559, 209] width 139 height 18
click at [559, 403] on select "00 01 02 03 04 05 06 07 08 09 10 11 12 13 14 15 16 17 18 19 20 21 22 23" at bounding box center [560, 404] width 21 height 18
select select "13"
click at [549, 395] on select "00 01 02 03 04 05 06 07 08 09 10 11 12 13 14 15 16 17 18 19 20 21 22 23" at bounding box center [560, 404] width 21 height 18
type input "[DATE] 1:00 pm"
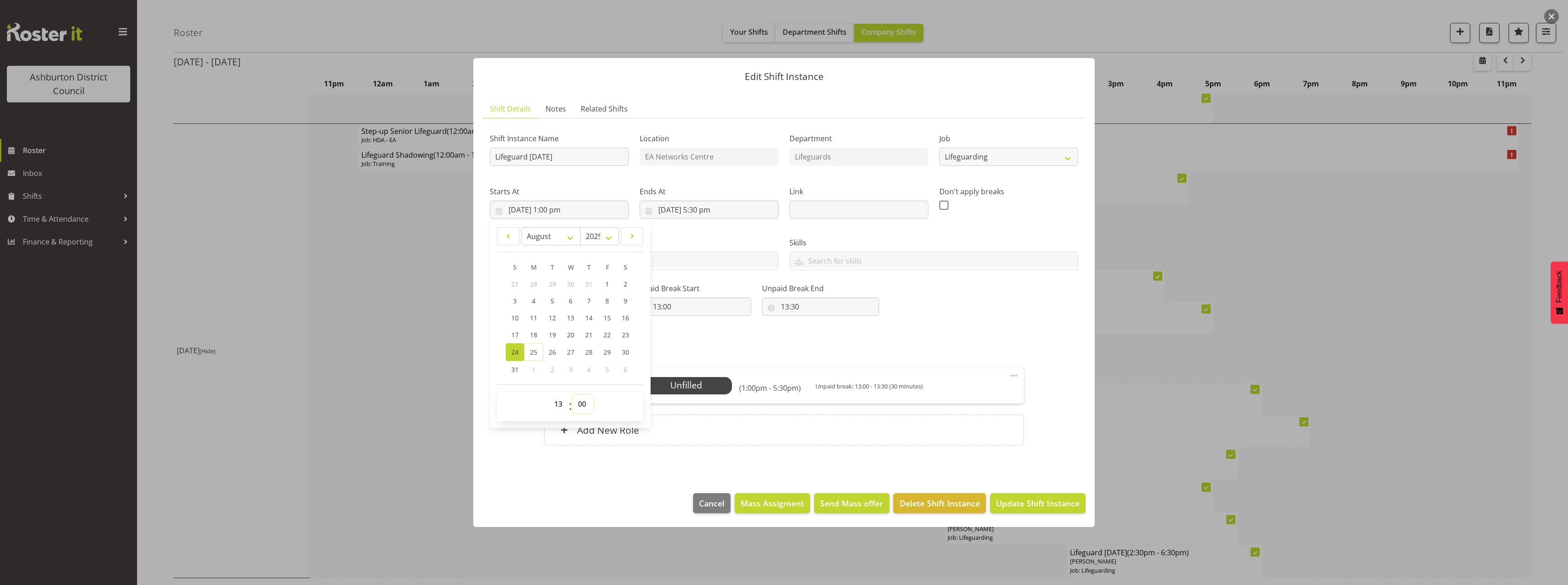
click at [587, 402] on select "00 01 02 03 04 05 06 07 08 09 10 11 12 13 14 15 16 17 18 19 20 21 22 23 24 25 2…" at bounding box center [583, 404] width 21 height 18
select select "30"
click at [573, 395] on select "00 01 02 03 04 05 06 07 08 09 10 11 12 13 14 15 16 17 18 19 20 21 22 23 24 25 2…" at bounding box center [583, 404] width 21 height 18
type input "[DATE] 1:30 pm"
click at [991, 316] on div "Shift Instance Name Lifeguard [DATE] Location EA Networks Centre Department Lif…" at bounding box center [784, 221] width 600 height 201
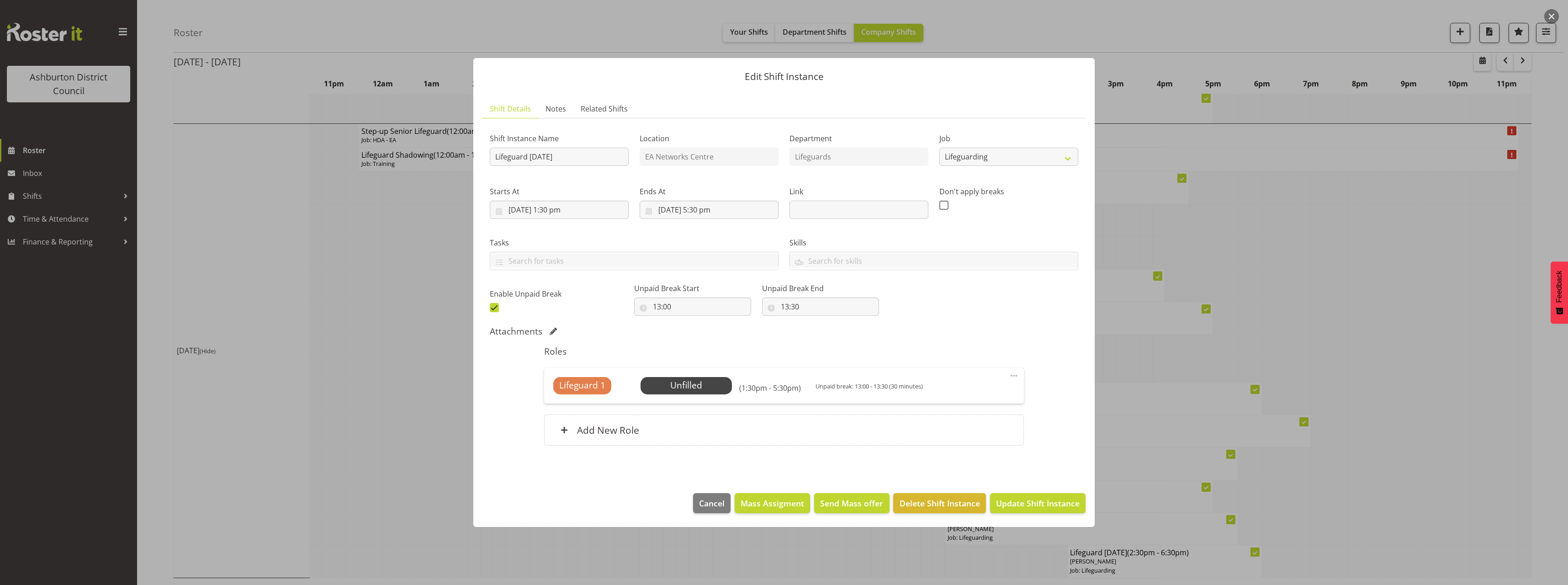
click at [493, 305] on span at bounding box center [494, 308] width 9 height 9
click at [493, 305] on input "checkbox" at bounding box center [492, 307] width 6 height 6
checkbox input "false"
click at [692, 391] on span "Select Employee" at bounding box center [686, 385] width 68 height 13
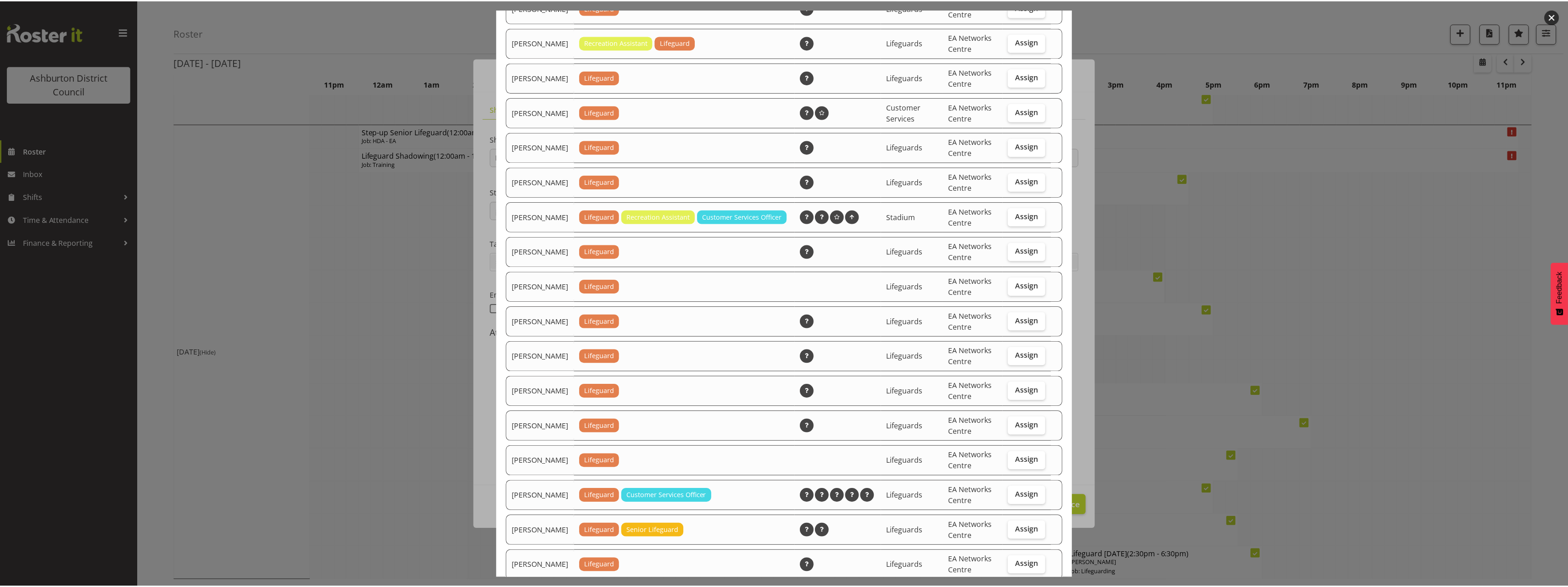
scroll to position [734, 0]
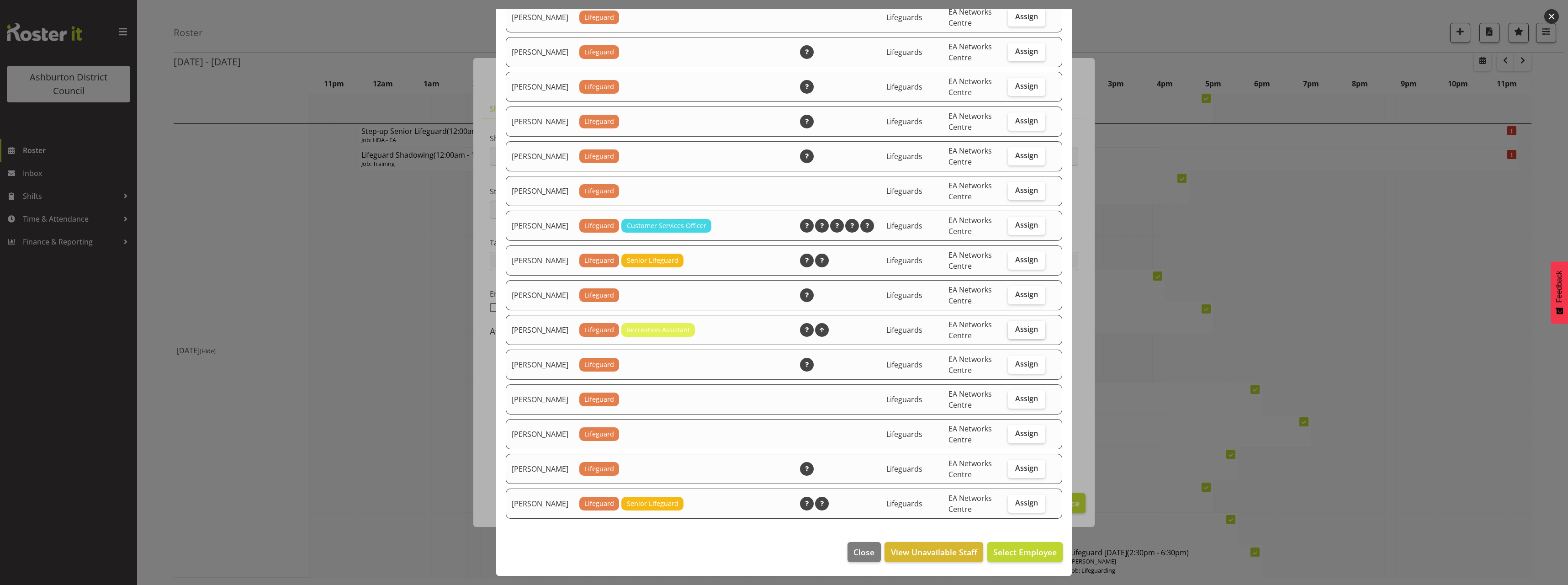
click at [1015, 333] on span "Assign" at bounding box center [1027, 329] width 23 height 9
click at [1013, 332] on input "Assign" at bounding box center [1011, 329] width 6 height 6
checkbox input "true"
click at [1026, 555] on span "Assign [PERSON_NAME]" at bounding box center [1011, 552] width 92 height 11
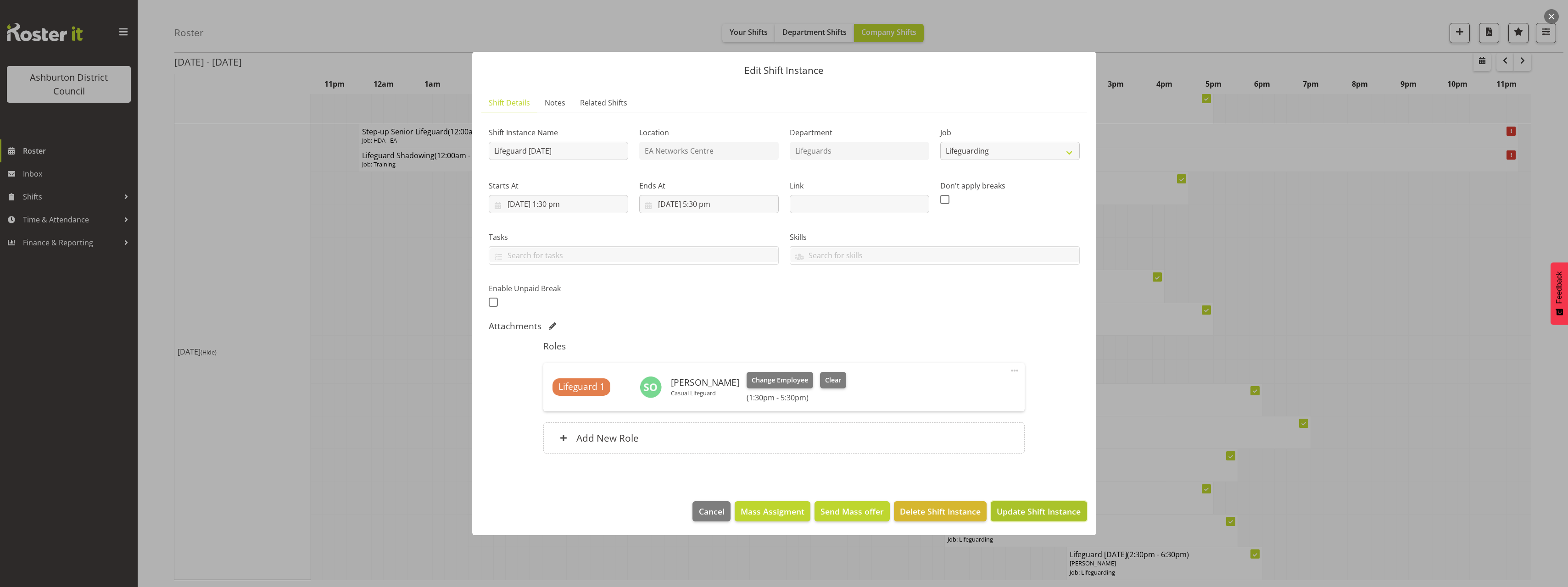
click at [1053, 508] on span "Update Shift Instance" at bounding box center [1039, 512] width 84 height 12
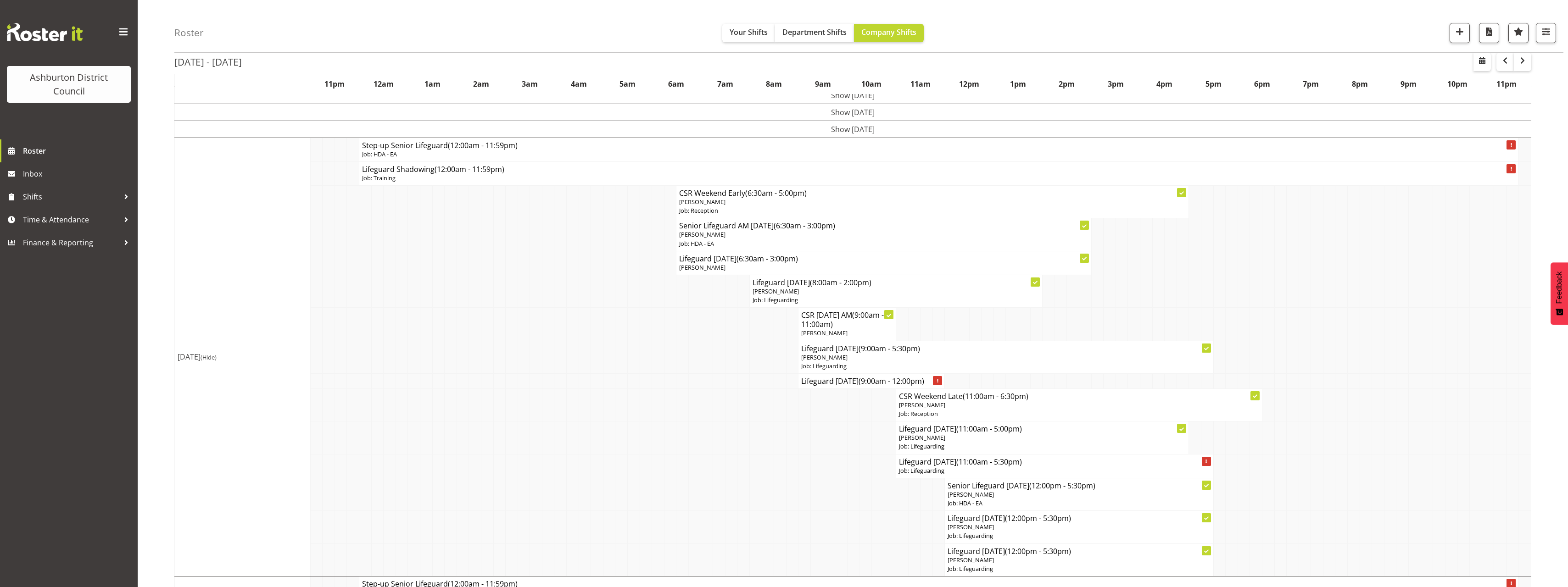
scroll to position [229, 0]
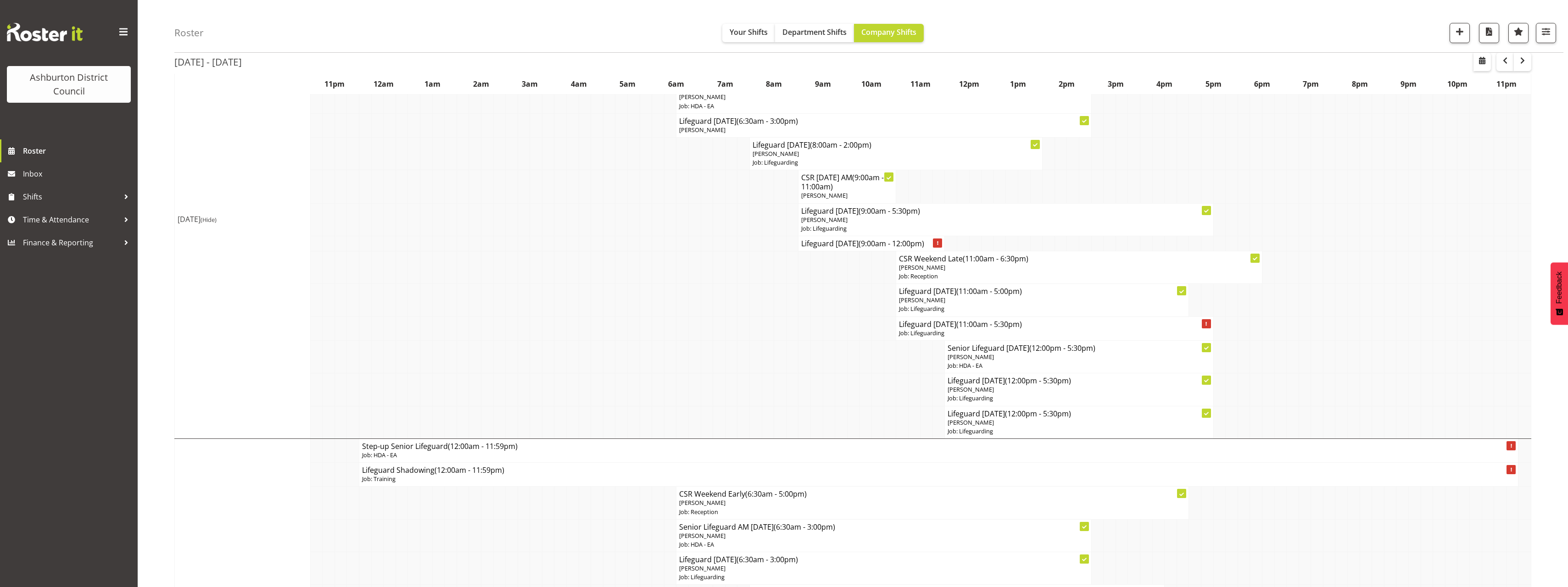
click at [216, 220] on span "(Hide)" at bounding box center [208, 219] width 16 height 8
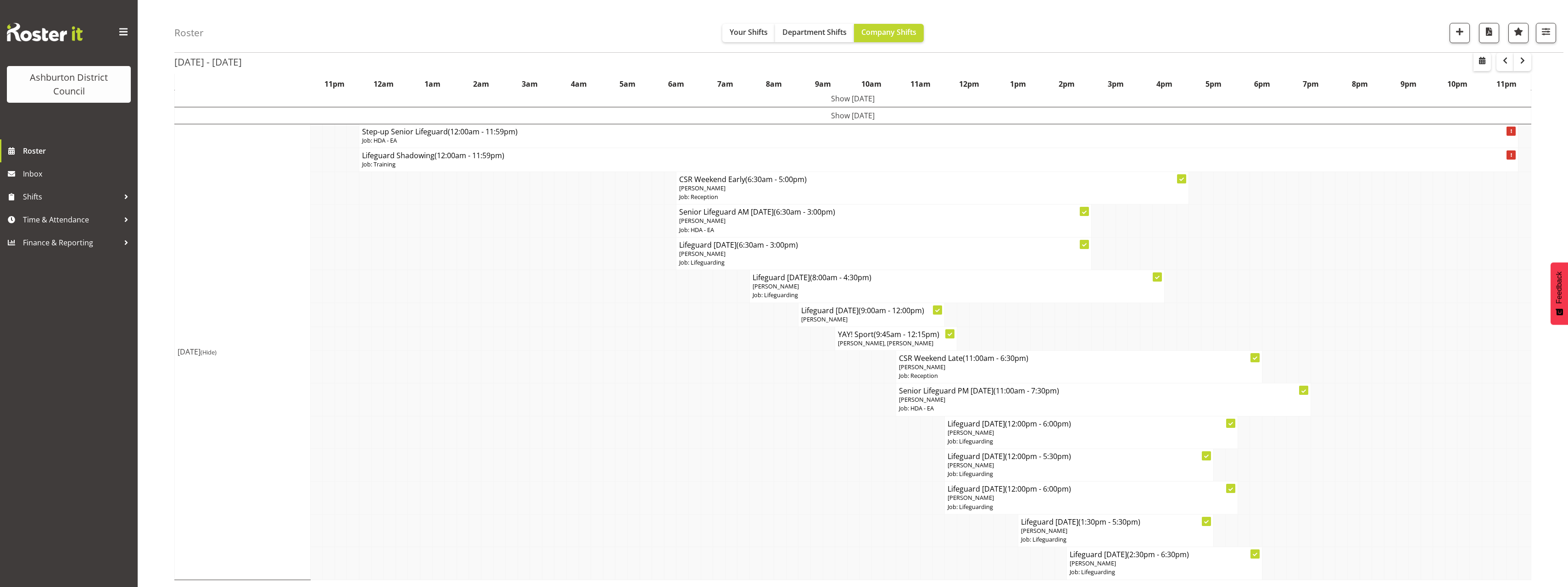
scroll to position [122, 0]
click at [163, 289] on div "Roster Your Shifts Department Shifts Company Shifts 1 Locations [GEOGRAPHIC_DAT…" at bounding box center [853, 244] width 1431 height 685
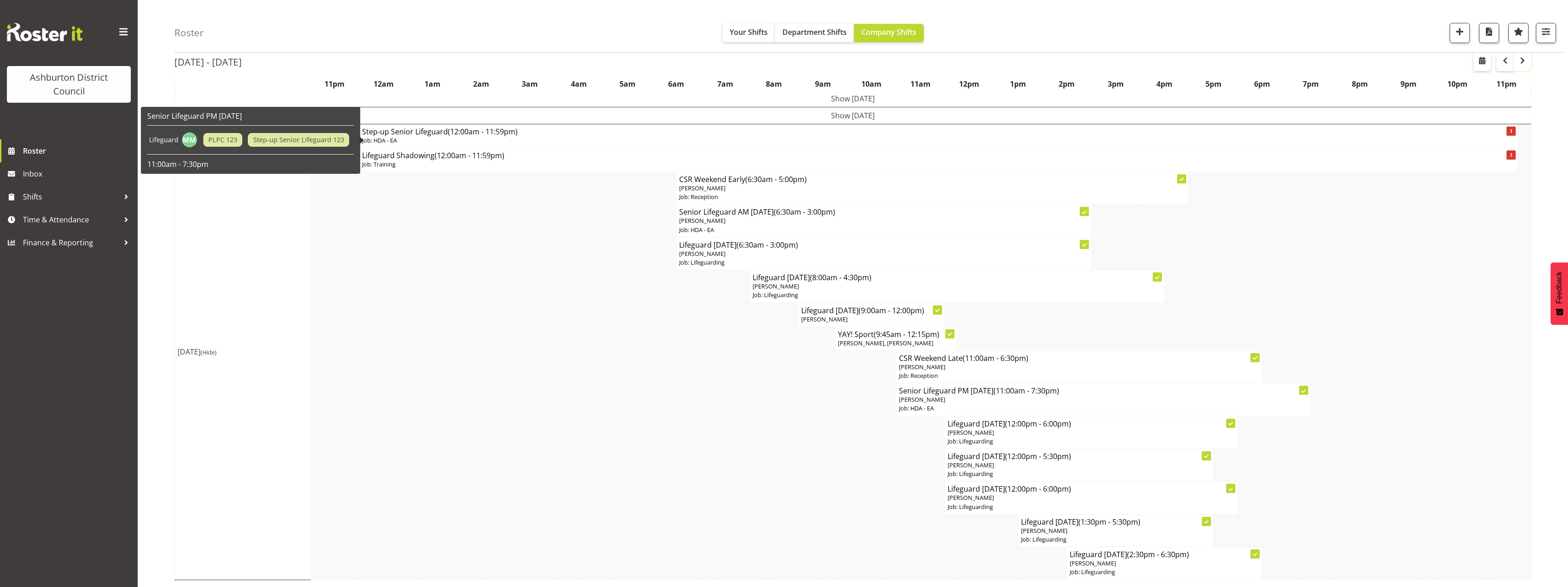
click at [1520, 64] on span "button" at bounding box center [1522, 60] width 11 height 11
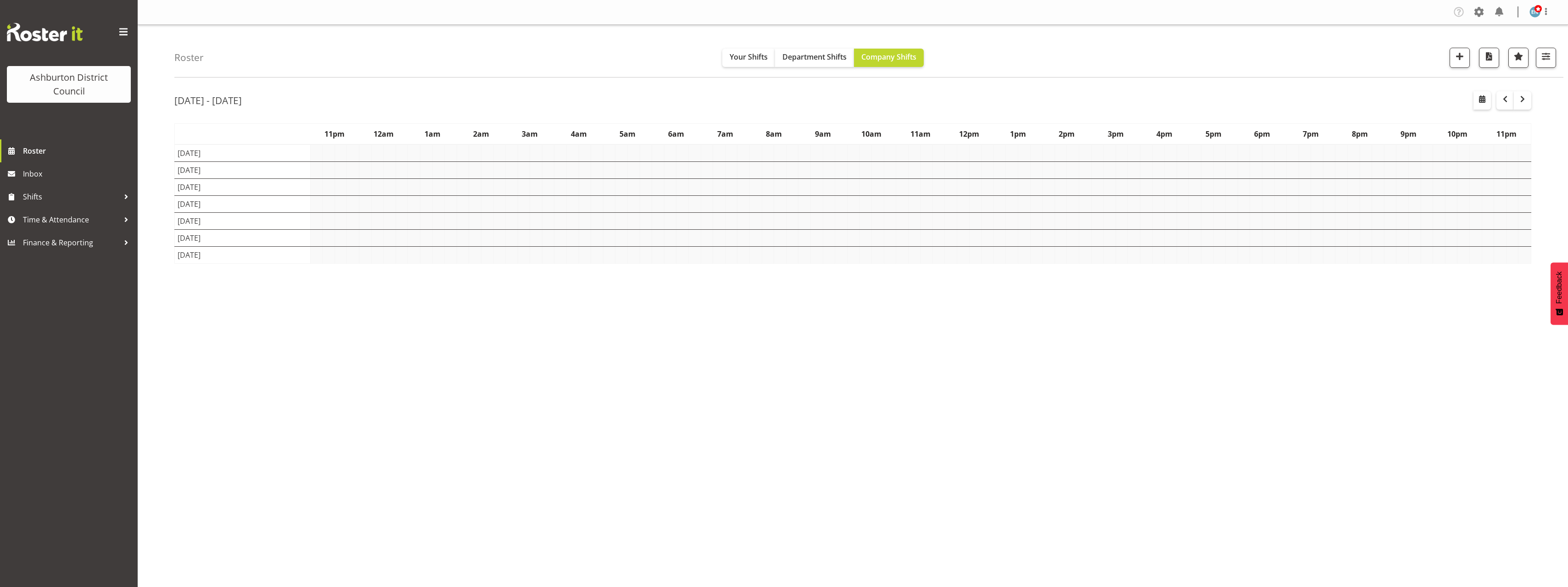
click at [152, 150] on div "Roster Your Shifts Department Shifts Company Shifts 1 Locations [GEOGRAPHIC_DAT…" at bounding box center [853, 238] width 1431 height 427
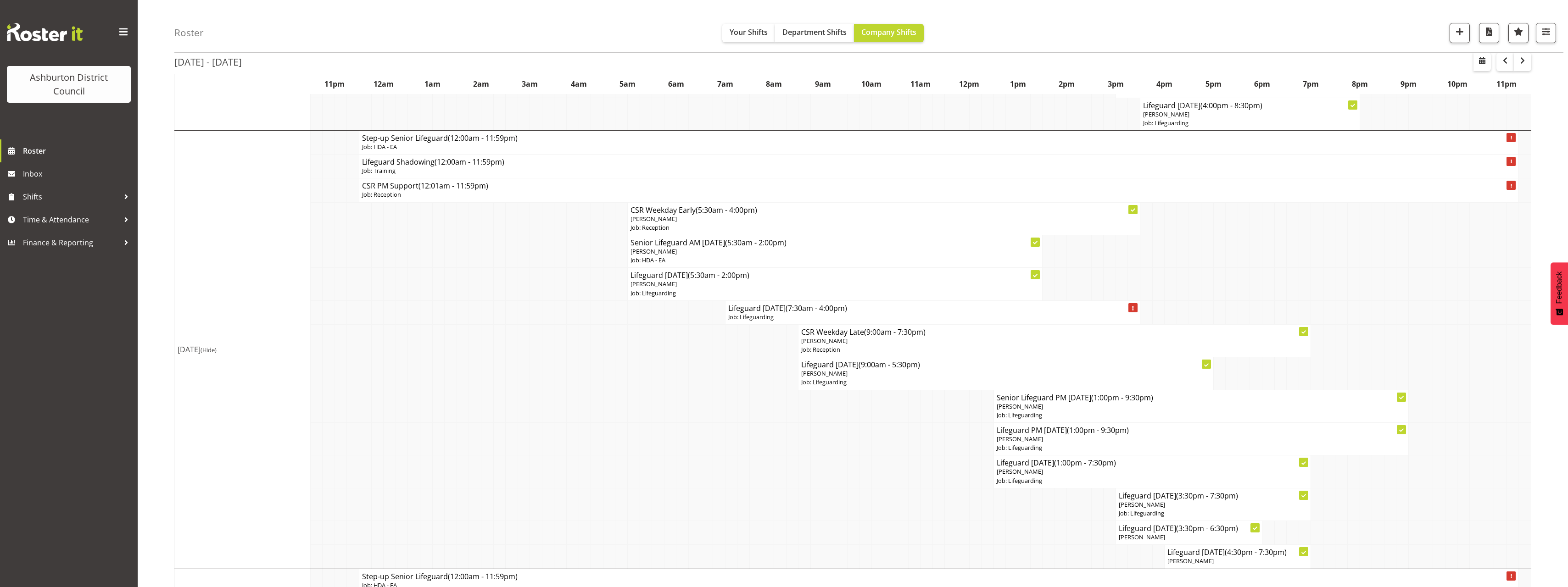
scroll to position [1055, 0]
